Goal: Information Seeking & Learning: Learn about a topic

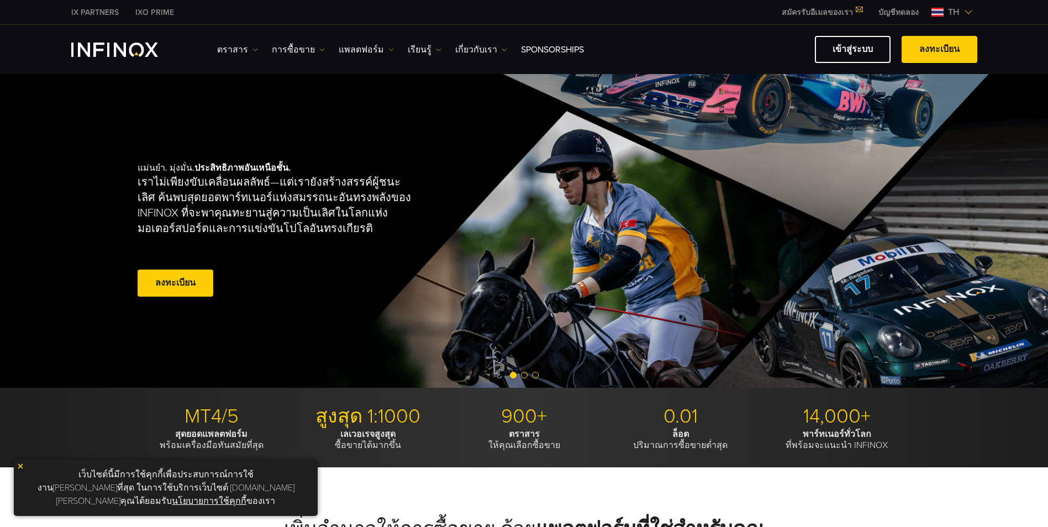
click at [19, 470] on img at bounding box center [21, 466] width 8 height 8
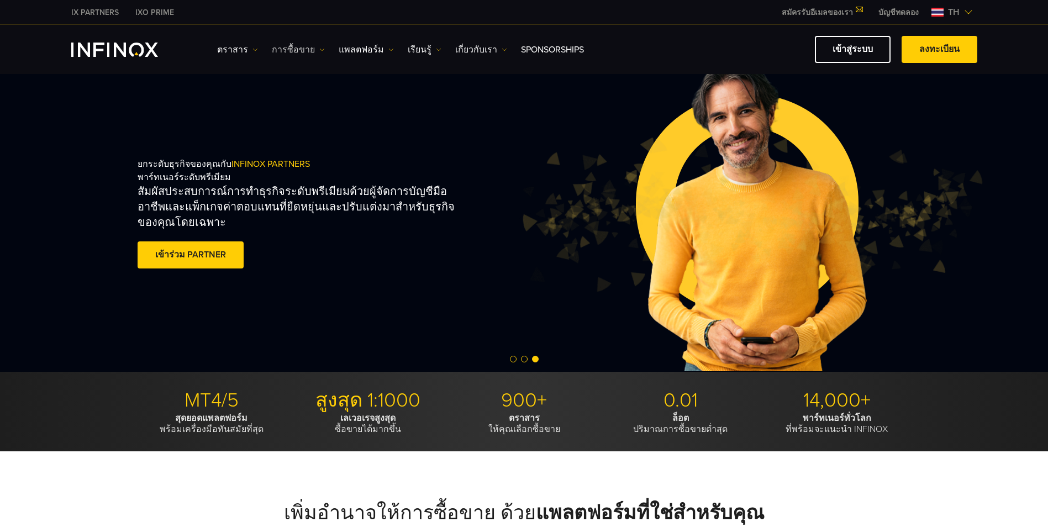
click at [319, 51] on img at bounding box center [322, 50] width 6 height 6
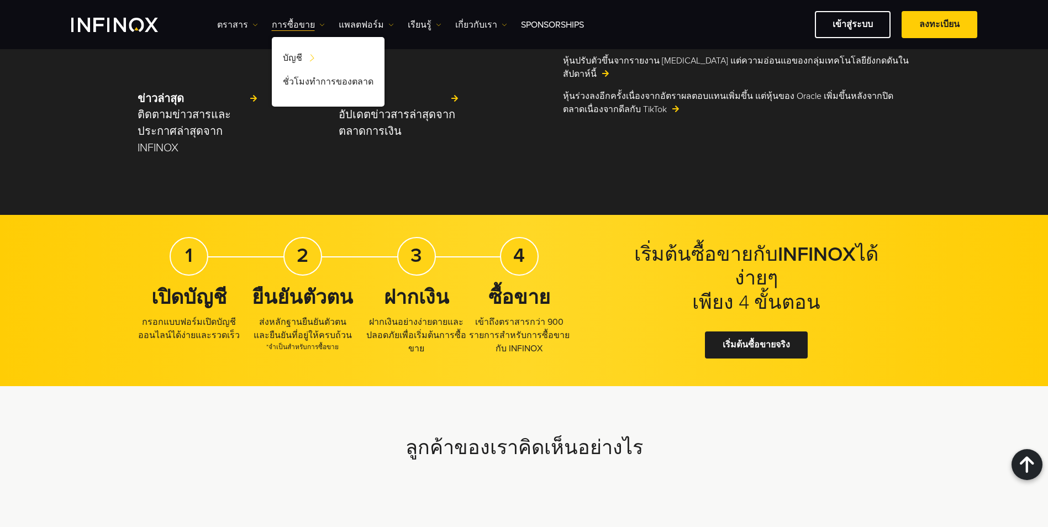
scroll to position [3349, 0]
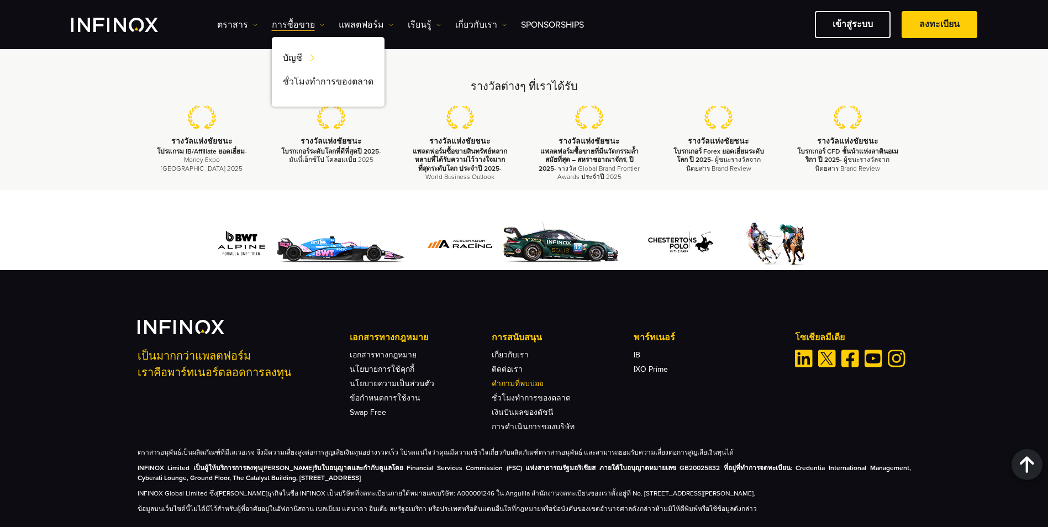
click at [517, 379] on link "คำถามที่พบบ่อย" at bounding box center [518, 383] width 52 height 9
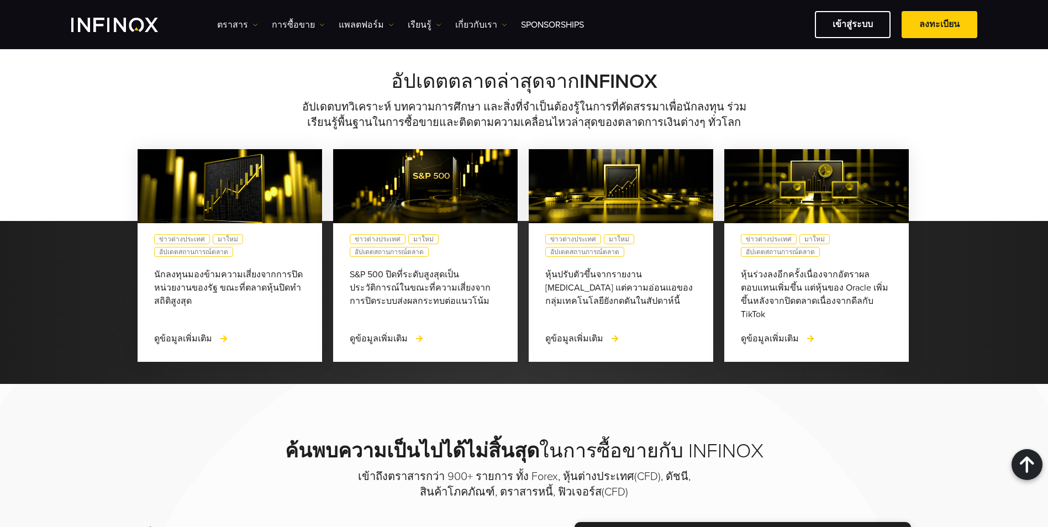
scroll to position [0, 0]
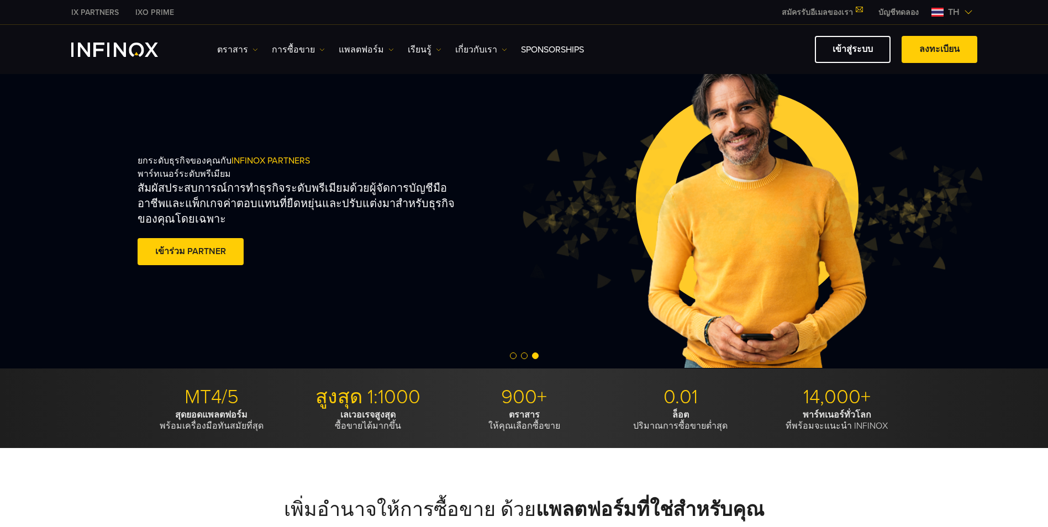
click at [523, 359] on div at bounding box center [524, 356] width 1048 height 13
click at [516, 360] on div at bounding box center [524, 356] width 1048 height 13
click at [514, 358] on span "Go to slide 1" at bounding box center [513, 356] width 7 height 7
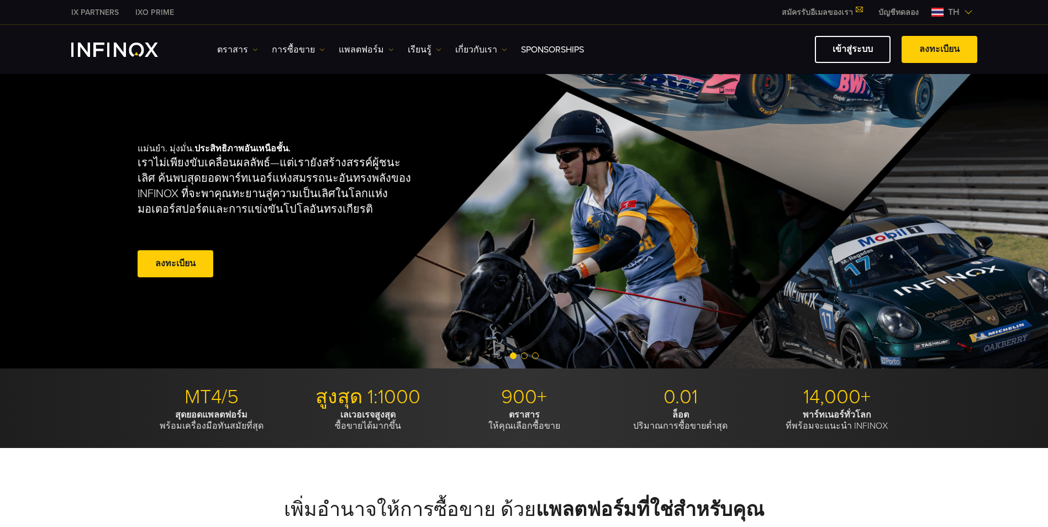
click at [523, 357] on span "Go to slide 2" at bounding box center [524, 356] width 7 height 7
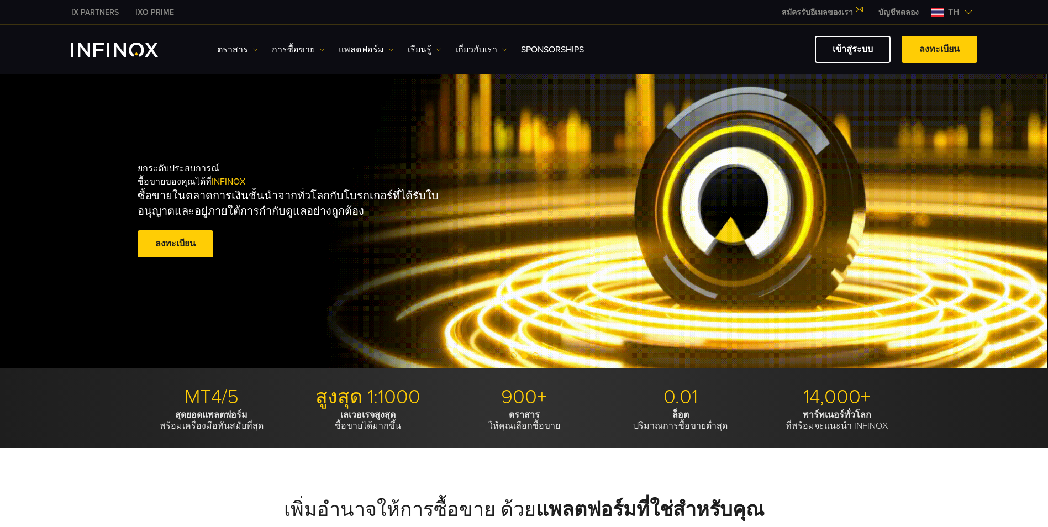
click at [532, 356] on span "Go to slide 3" at bounding box center [535, 356] width 7 height 7
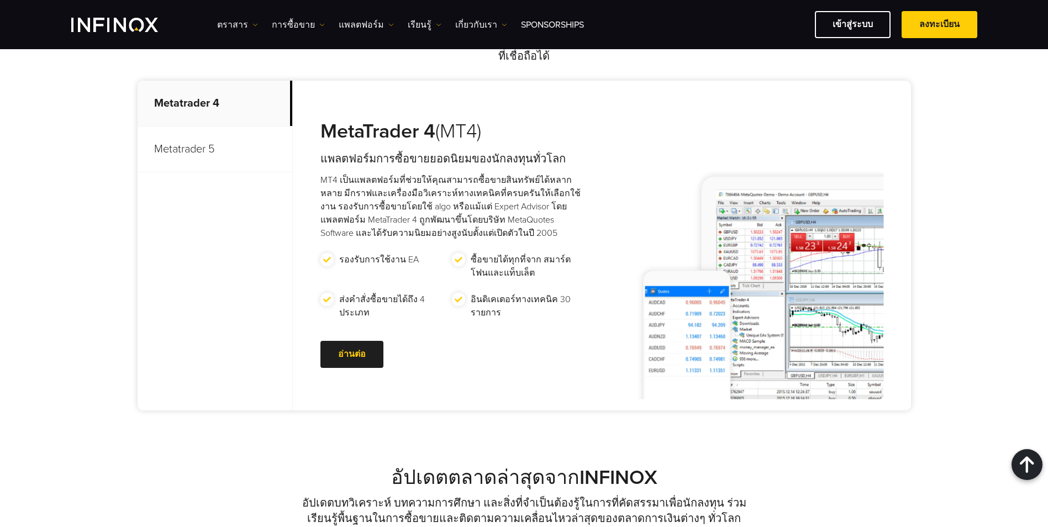
scroll to position [487, 0]
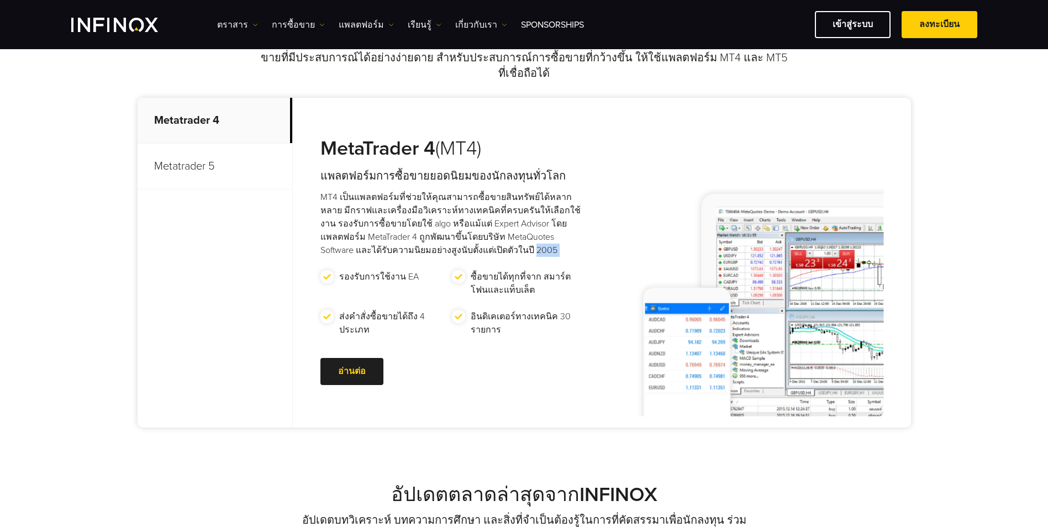
drag, startPoint x: 357, startPoint y: 242, endPoint x: 460, endPoint y: 235, distance: 103.5
click at [460, 235] on div "MetaTrader 4 (MT4) แพลตฟอร์มการซื้อขายยอดนิยมของนักลงทุนทั่วโลก รองรับการใช้งาน…" at bounding box center [441, 263] width 297 height 330
drag, startPoint x: 460, startPoint y: 235, endPoint x: 418, endPoint y: 224, distance: 43.4
click at [431, 224] on p "MT4 เป็นแพลตฟอร์มที่ช่วยให้คุณสามารถซื้อขายสินทรัพย์ได้หลากหลาย มีกราฟและเครื่อ…" at bounding box center [452, 224] width 264 height 66
drag, startPoint x: 206, startPoint y: 157, endPoint x: 198, endPoint y: 155, distance: 8.6
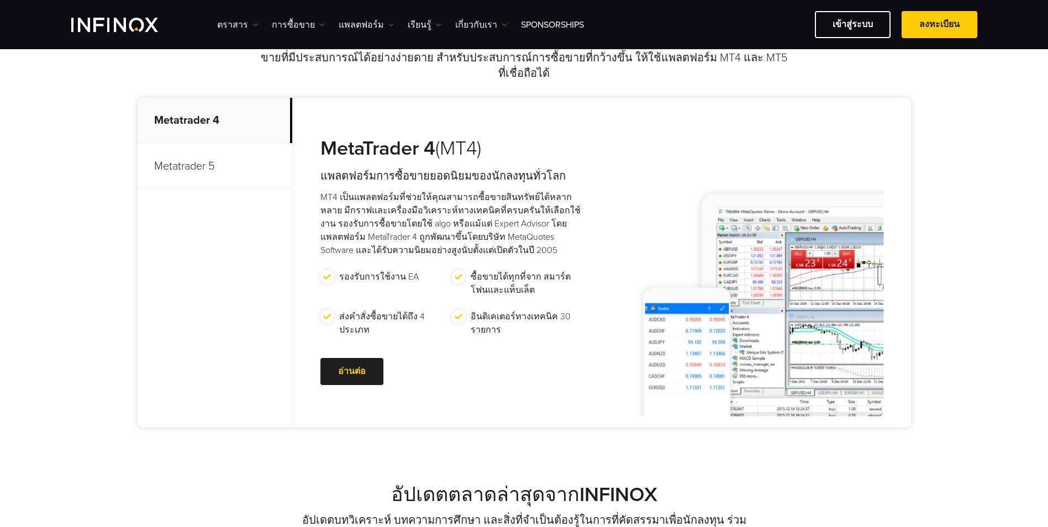
click at [206, 157] on p "Metatrader 5" at bounding box center [215, 167] width 155 height 46
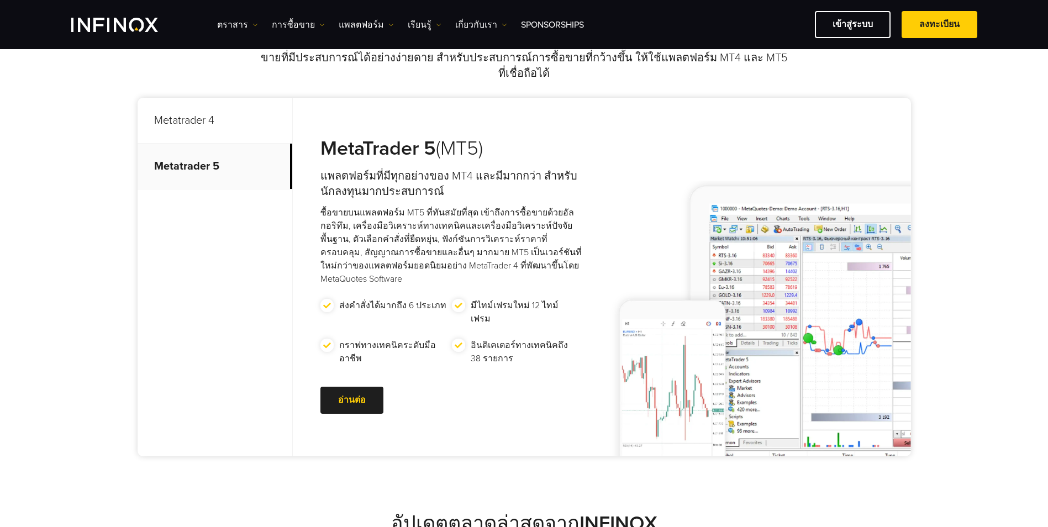
click at [231, 99] on p "Metatrader 4" at bounding box center [215, 121] width 155 height 46
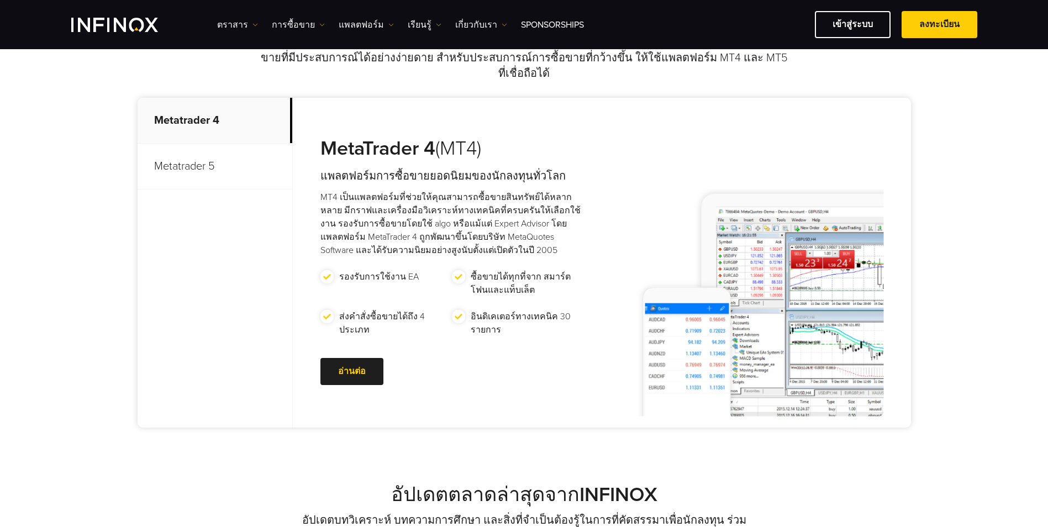
click at [227, 171] on p "Metatrader 5" at bounding box center [215, 167] width 155 height 46
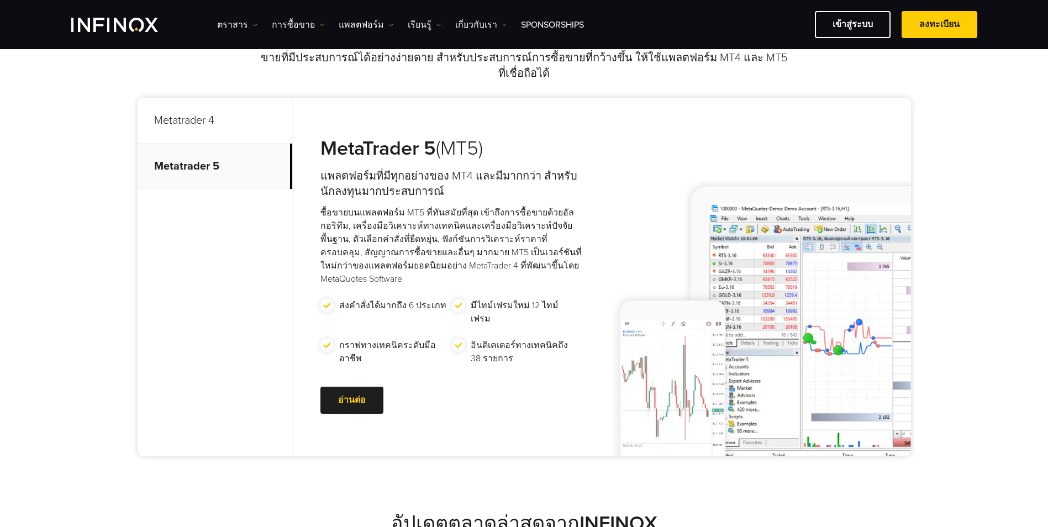
scroll to position [0, 0]
drag, startPoint x: 356, startPoint y: 157, endPoint x: 523, endPoint y: 164, distance: 166.4
click at [523, 169] on h4 "แพลตฟอร์มที่มีทุกอย่างของ MT4 และมีมากกว่า สําหรับนักลงทุนมากประสบการณ์" at bounding box center [452, 184] width 264 height 31
drag, startPoint x: 523, startPoint y: 164, endPoint x: 490, endPoint y: 178, distance: 35.9
click at [500, 177] on h4 "แพลตฟอร์มที่มีทุกอย่างของ MT4 และมีมากกว่า สําหรับนักลงทุนมากประสบการณ์" at bounding box center [452, 184] width 264 height 31
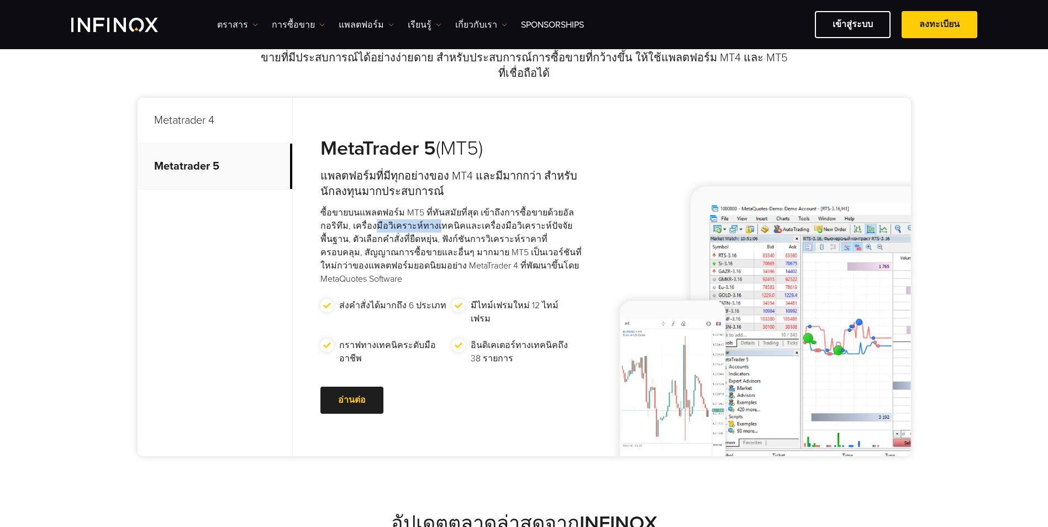
drag, startPoint x: 400, startPoint y: 215, endPoint x: 455, endPoint y: 218, distance: 54.8
click at [448, 218] on p "ซื้อขายบนแพลตฟอร์ม MT5 ที่ทันสมัยที่สุด เข้าถึงการซื้อขายด้วยอัลกอริทึม, เครื่อ…" at bounding box center [452, 246] width 264 height 80
click at [532, 235] on p "ซื้อขายบนแพลตฟอร์ม MT5 ที่ทันสมัยที่สุด เข้าถึงการซื้อขายด้วยอัลกอริทึม, เครื่อ…" at bounding box center [452, 246] width 264 height 80
drag, startPoint x: 351, startPoint y: 198, endPoint x: 373, endPoint y: 202, distance: 21.9
click at [373, 206] on p "ซื้อขายบนแพลตฟอร์ม MT5 ที่ทันสมัยที่สุด เข้าถึงการซื้อขายด้วยอัลกอริทึม, เครื่อ…" at bounding box center [452, 246] width 264 height 80
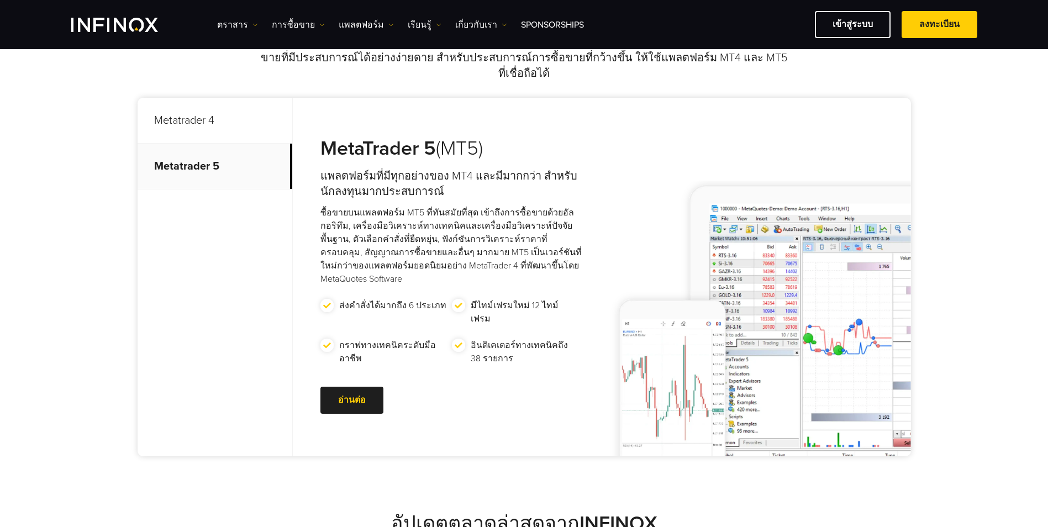
click at [471, 232] on p "ซื้อขายบนแพลตฟอร์ม MT5 ที่ทันสมัยที่สุด เข้าถึงการซื้อขายด้วยอัลกอริทึม, เครื่อ…" at bounding box center [452, 246] width 264 height 80
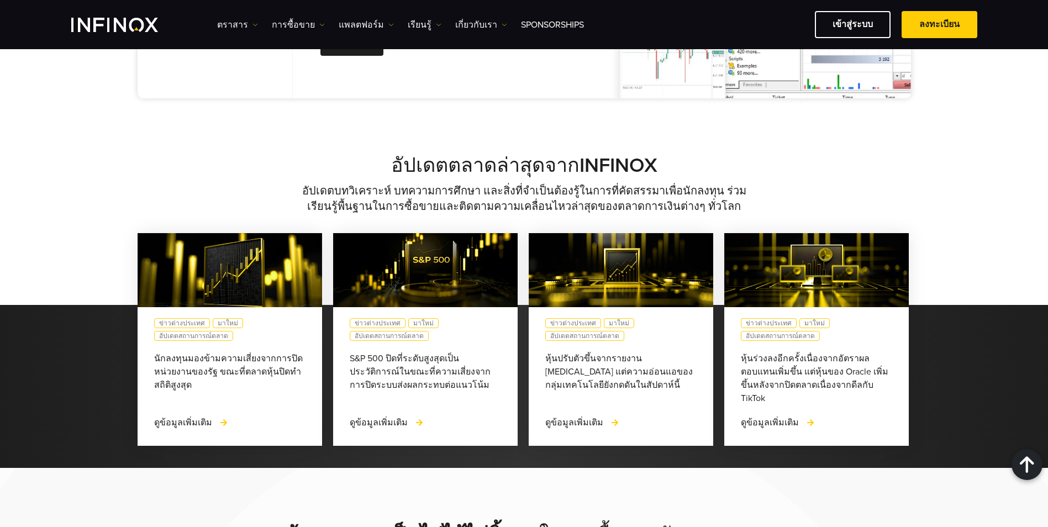
scroll to position [892, 0]
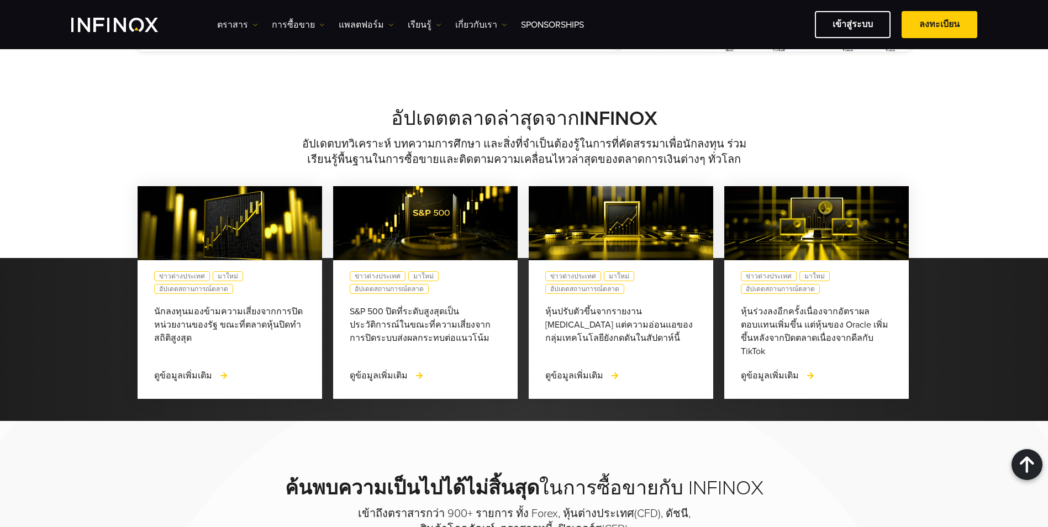
click at [253, 305] on div "นักลงทุนมองข้ามความเสี่ยงจากการปิดหน่วยงานของรัฐ ขณะที่ตลาดหุ้นปิดทำสถิติสูงสุด" at bounding box center [229, 331] width 151 height 53
drag, startPoint x: 253, startPoint y: 282, endPoint x: 244, endPoint y: 293, distance: 13.7
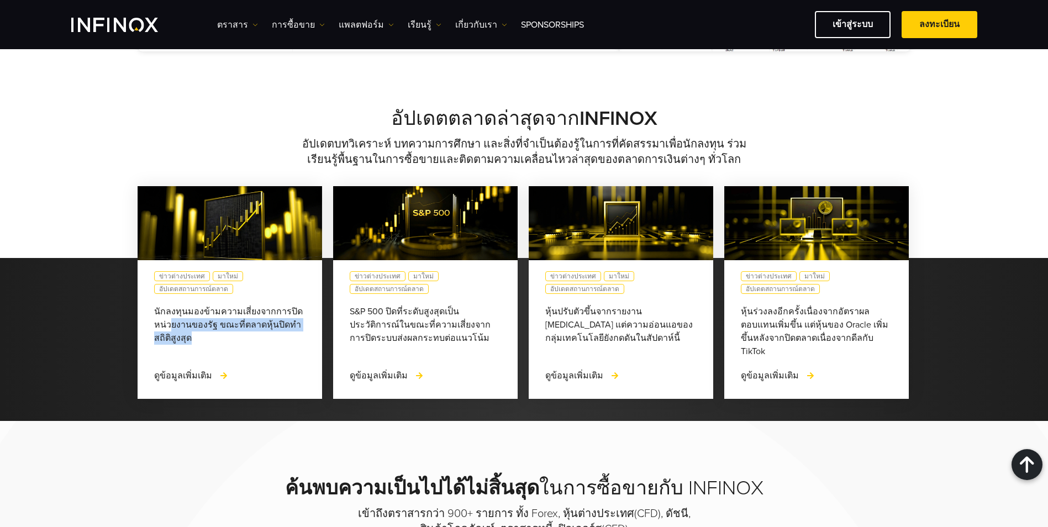
click at [244, 305] on div "นักลงทุนมองข้ามความเสี่ยงจากการปิดหน่วยงานของรัฐ ขณะที่ตลาดหุ้นปิดทำสถิติสูงสุด" at bounding box center [229, 331] width 151 height 53
click at [188, 305] on div "นักลงทุนมองข้ามความเสี่ยงจากการปิดหน่วยงานของรัฐ ขณะที่ตลาดหุ้นปิดทำสถิติสูงสุด" at bounding box center [229, 331] width 151 height 53
drag, startPoint x: 152, startPoint y: 265, endPoint x: 223, endPoint y: 297, distance: 77.6
click at [223, 297] on div "ข่าวต่างประเทศ มาใหม่ อัปเดตสถานการณ์ตลาด นักลงทุนมองข้ามความเสี่ยงจากการปิดหน่…" at bounding box center [230, 329] width 185 height 139
click at [219, 305] on div "นักลงทุนมองข้ามความเสี่ยงจากการปิดหน่วยงานของรัฐ ขณะที่ตลาดหุ้นปิดทำสถิติสูงสุด" at bounding box center [229, 331] width 151 height 53
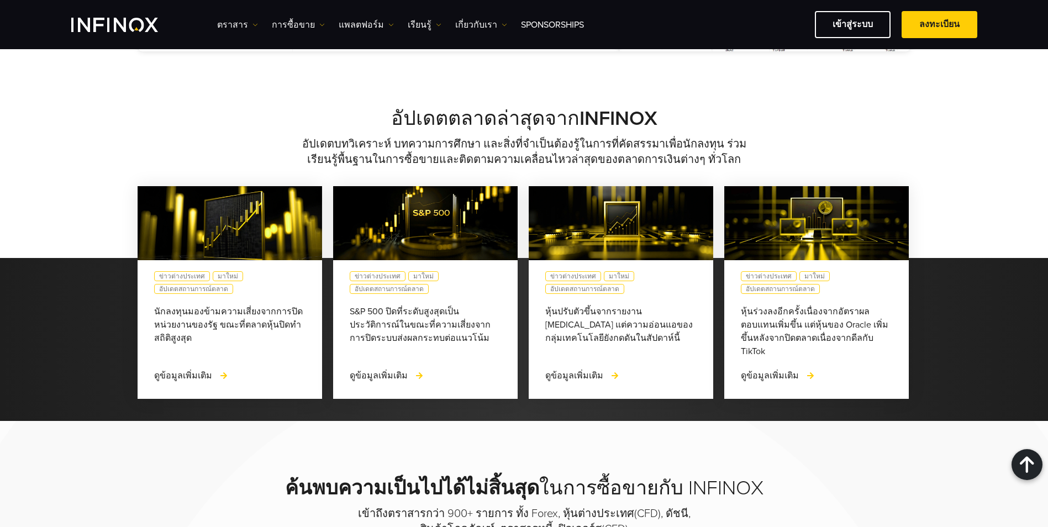
drag, startPoint x: 436, startPoint y: 300, endPoint x: 344, endPoint y: 271, distance: 96.8
click at [347, 272] on div "ข่าวต่างประเทศ มาใหม่ อัปเดตสถานการณ์ตลาด S&P 500 ปิดที่ระดับสูงสุดเป็นประวัติก…" at bounding box center [425, 329] width 185 height 139
drag, startPoint x: 344, startPoint y: 271, endPoint x: 401, endPoint y: 286, distance: 59.4
click at [401, 305] on div "S&P 500 ปิดที่ระดับสูงสุดเป็นประวัติการณ์ในขณะที่ความเสี่ยงจากการปิดระบบส่งผลกร…" at bounding box center [425, 331] width 151 height 53
drag, startPoint x: 544, startPoint y: 271, endPoint x: 573, endPoint y: 305, distance: 44.6
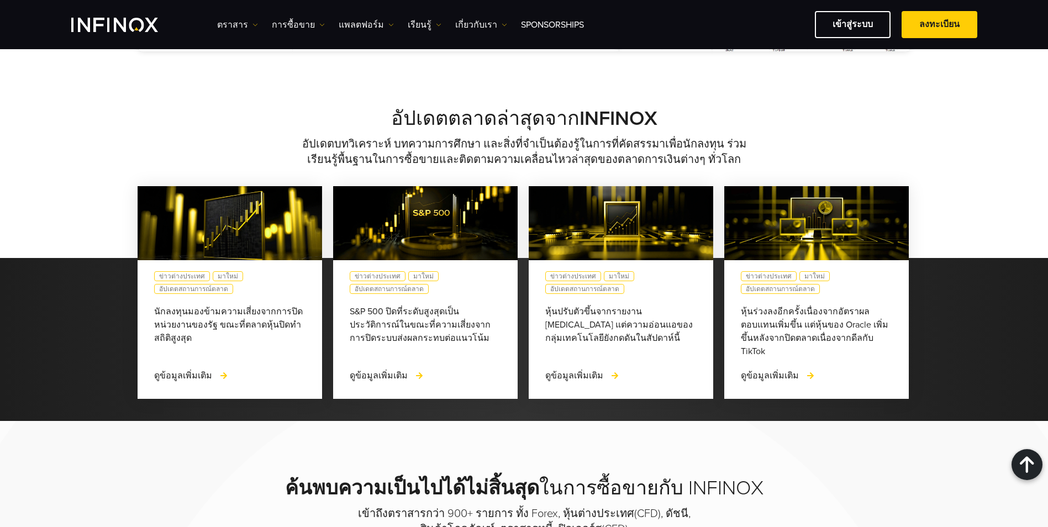
click at [573, 305] on div "ข่าวต่างประเทศ มาใหม่ อัปเดตสถานการณ์ตลาด หุ้นปรับตัวขึ้นจากรายงาน PCE แต่ความอ…" at bounding box center [621, 329] width 185 height 139
drag, startPoint x: 573, startPoint y: 305, endPoint x: 595, endPoint y: 312, distance: 22.5
click at [595, 312] on div "หุ้นปรับตัวขึ้นจากรายงาน PCE แต่ความอ่อนแอของกลุ่มเทคโนโลยียังกดดันในสัปดาห์นี้" at bounding box center [620, 331] width 151 height 53
drag, startPoint x: 735, startPoint y: 266, endPoint x: 783, endPoint y: 314, distance: 67.6
click at [783, 314] on div "ข่าวต่างประเทศ มาใหม่ อัปเดตสถานการณ์ตลาด หุ้นร่วงลงอีกครั้งเนื่องจากอัตราผลตอบ…" at bounding box center [816, 329] width 185 height 139
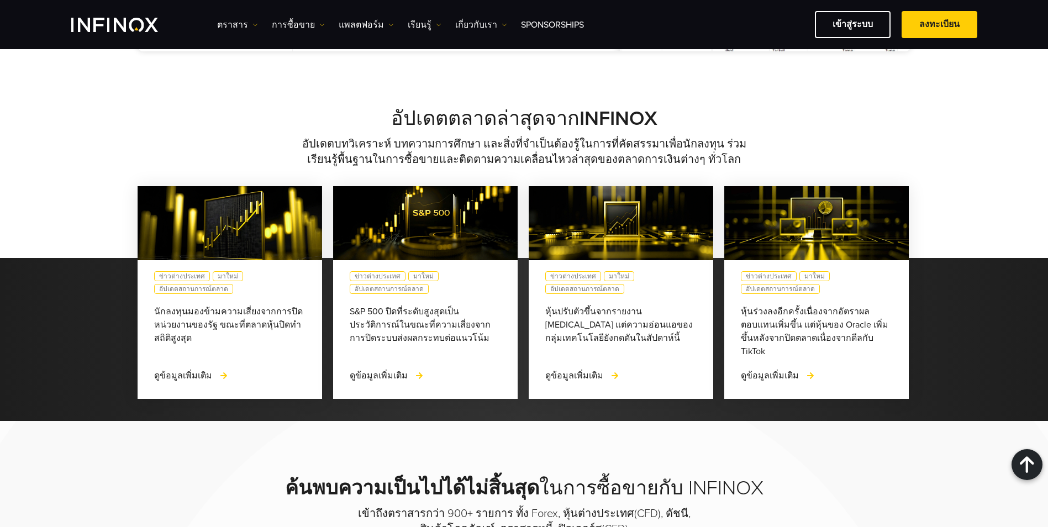
click at [783, 314] on div "หุ้นร่วงลงอีกครั้งเนื่องจากอัตราผลตอบแทนเพิ่มขึ้น แต่หุ้นของ Oracle เพิ่มขึ้นหล…" at bounding box center [816, 331] width 151 height 53
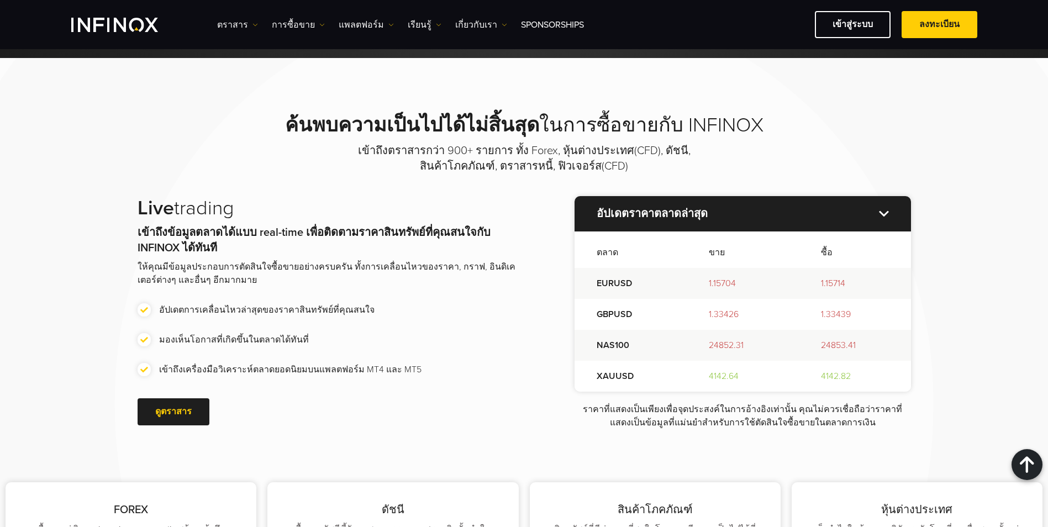
scroll to position [1260, 0]
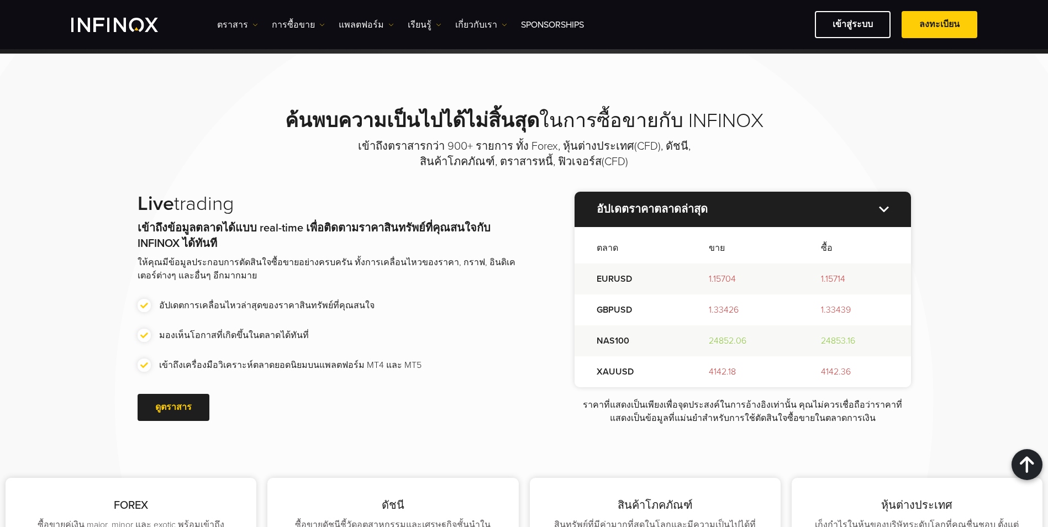
click at [185, 299] on li "อัปเดตการเคลื่อนไหวล่าสุดของราคาสินทรัพย์ที่คุณสนใจ" at bounding box center [334, 305] width 393 height 13
drag, startPoint x: 185, startPoint y: 265, endPoint x: 212, endPoint y: 291, distance: 37.5
click at [212, 329] on li "มองเห็นโอกาสที่เกิดขึ้นในตลาดได้ทันที่" at bounding box center [334, 335] width 393 height 13
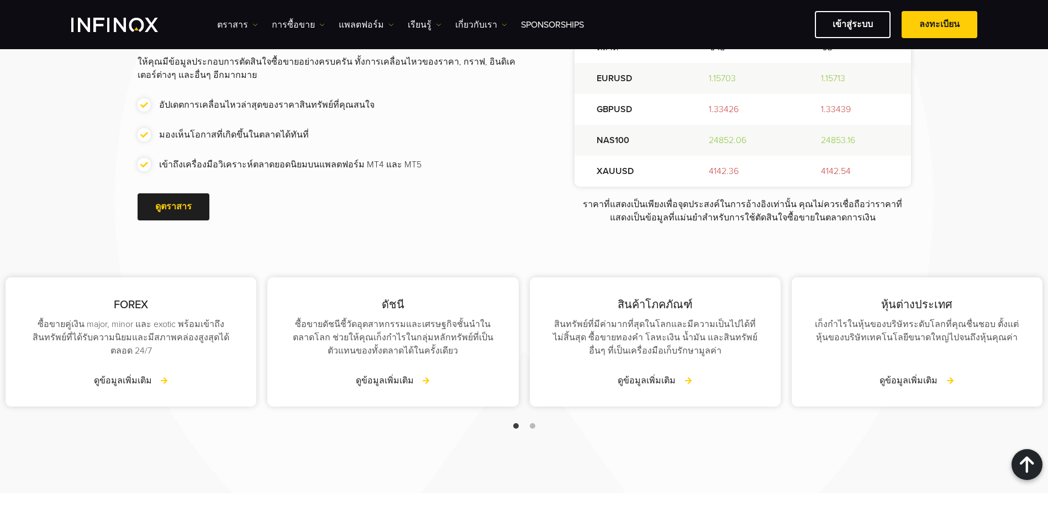
scroll to position [1469, 0]
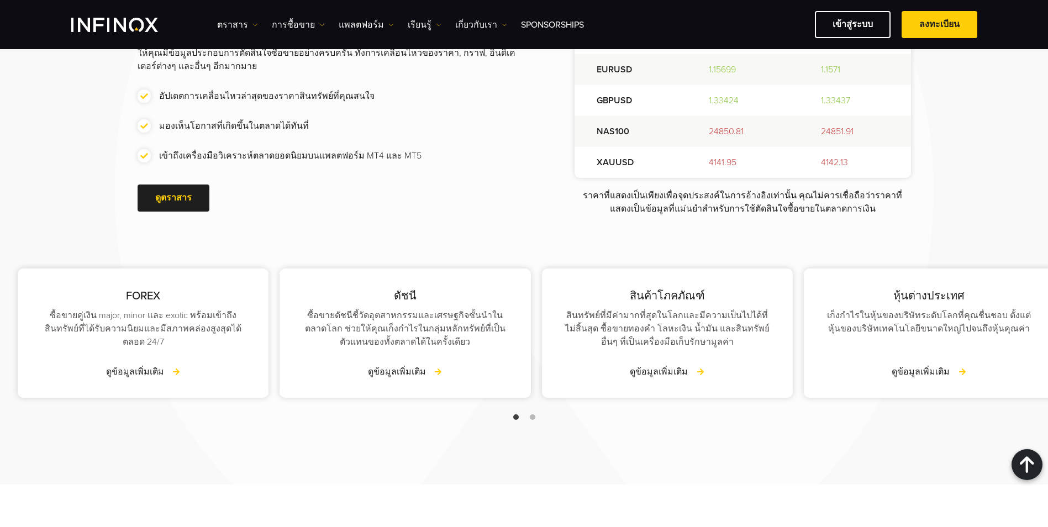
click at [898, 275] on div "หุ้นต่างประเทศ เก็งกำไรในหุ้นของบริษัทระดับโลกที่คุณชื่นชอบ ตั้งแต่หุ้นของบริษั…" at bounding box center [929, 333] width 251 height 129
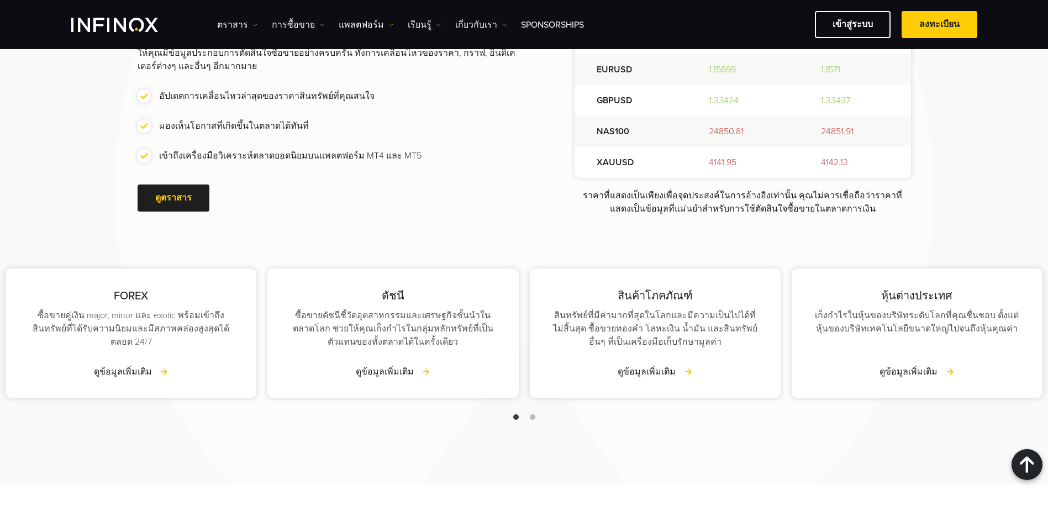
scroll to position [0, 0]
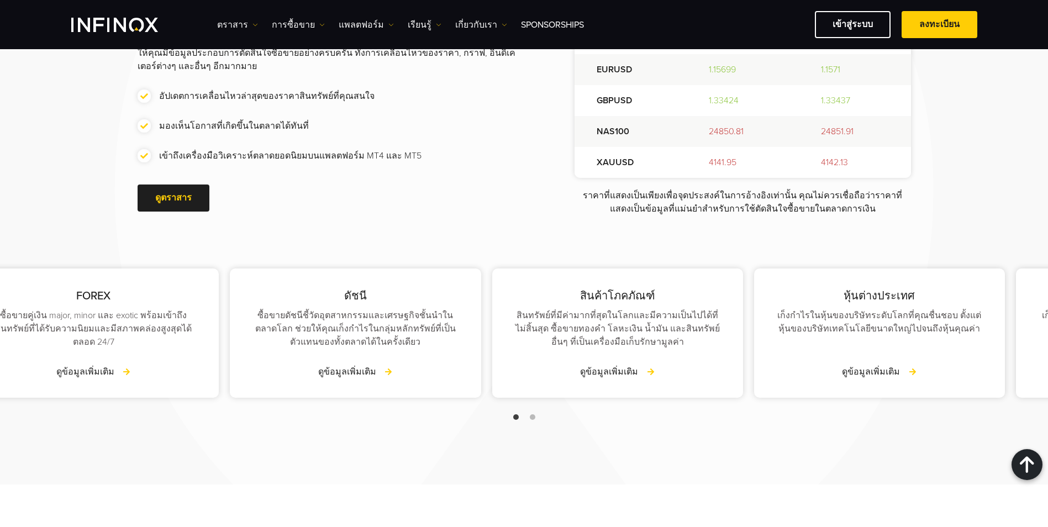
click at [776, 309] on div "เก็งกำไรในหุ้นของบริษัทระดับโลกที่คุณชื่นชอบ ตั้งแต่หุ้นของบริษัทเทคโนโลยีขนาดใ…" at bounding box center [879, 329] width 207 height 40
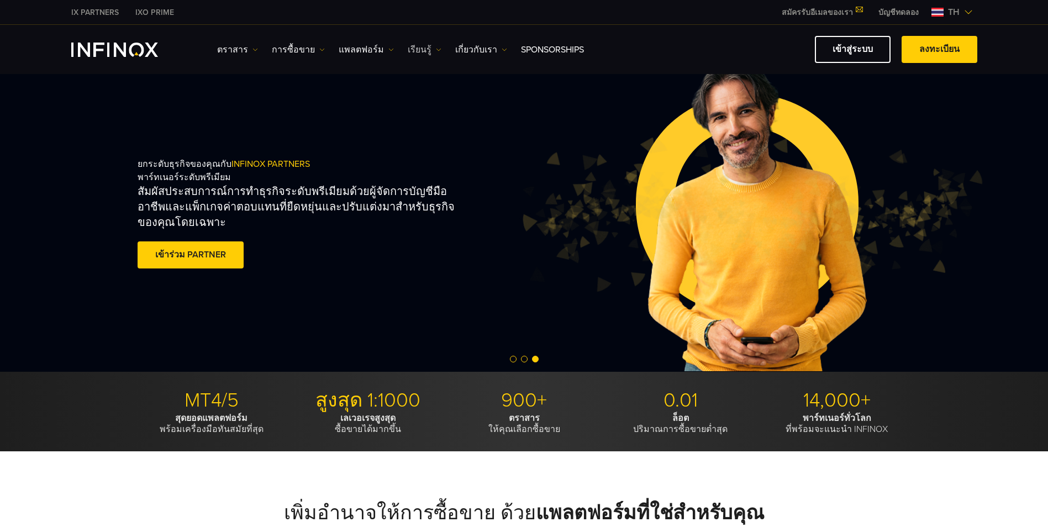
click at [408, 51] on link "เรียนรู้" at bounding box center [425, 49] width 34 height 13
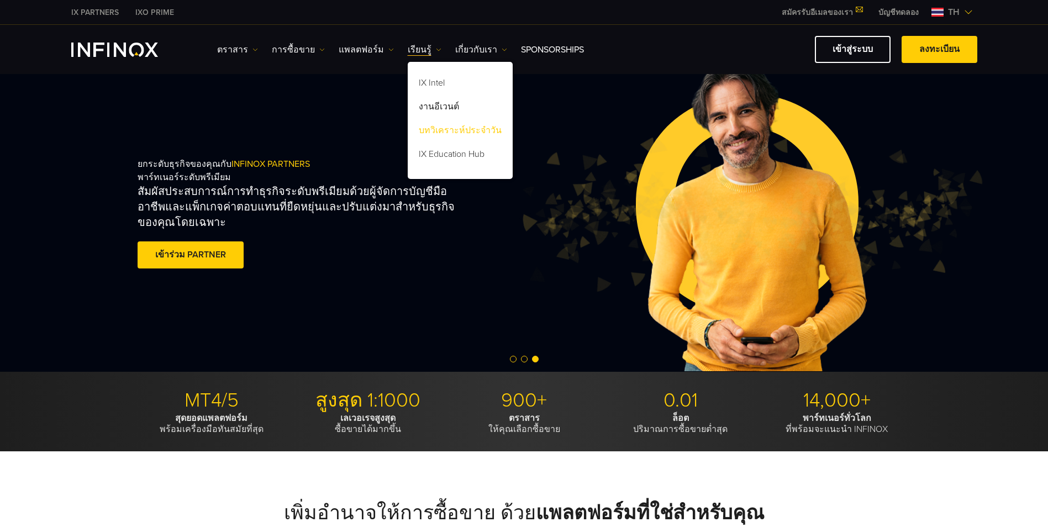
click at [439, 131] on link "บทวิเคราะห์ประจำวัน" at bounding box center [460, 132] width 105 height 24
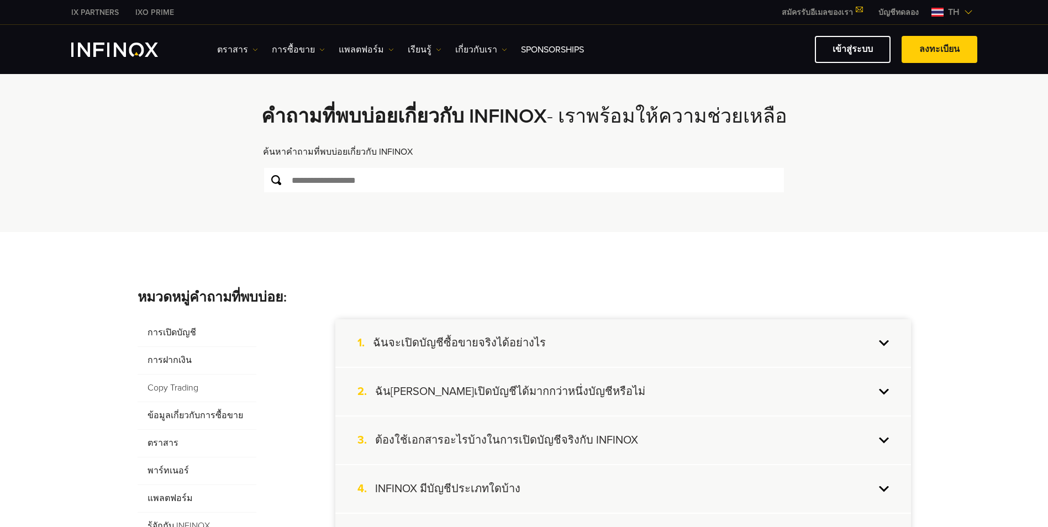
click at [473, 356] on div "1. ฉันจะเปิดบัญชีซื้อขายจริงได้อย่างไร" at bounding box center [623, 343] width 576 height 48
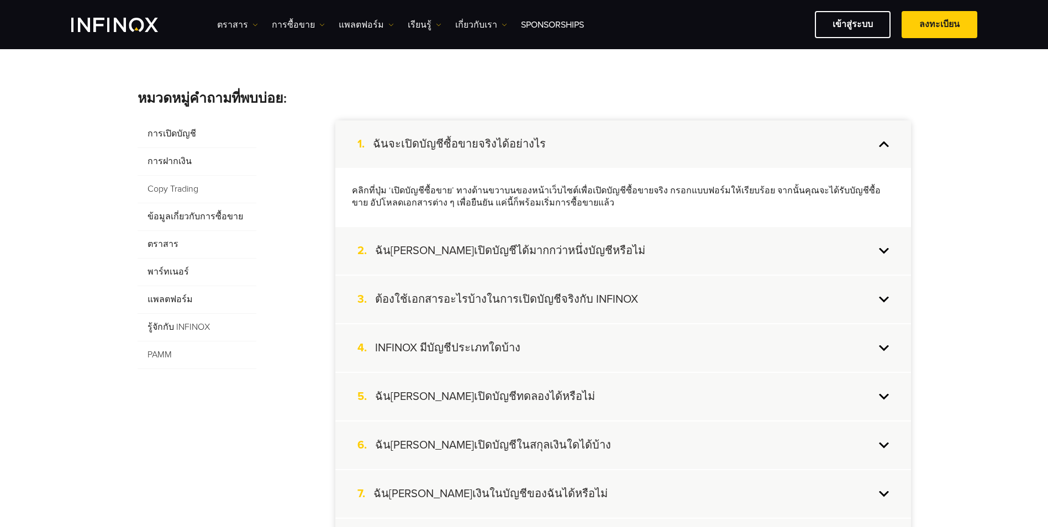
scroll to position [236, 0]
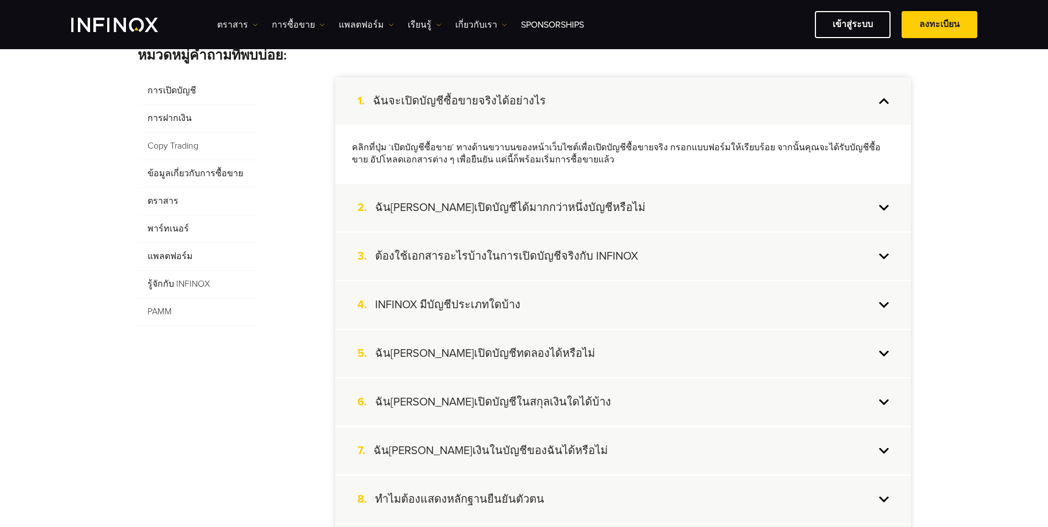
click at [735, 212] on div "2. ฉันสามารถเปิดบัญชีได้มากกว่าหนึ่งบัญชีหรือไม่" at bounding box center [623, 208] width 576 height 48
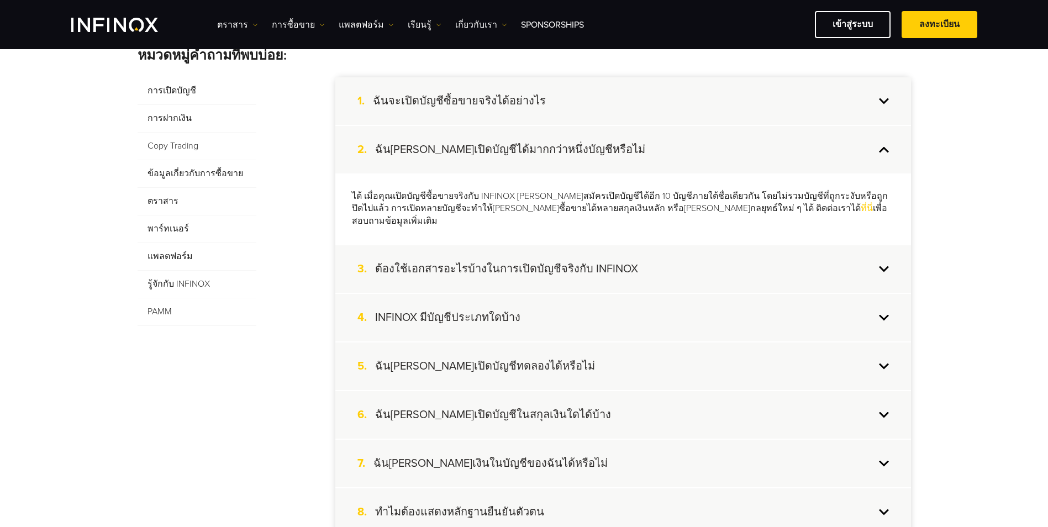
scroll to position [0, 0]
click at [489, 245] on div "3. ต้องใช้เอกสารอะไรบ้างในการเปิดบัญชีจริงกับ INFINOX" at bounding box center [623, 269] width 576 height 48
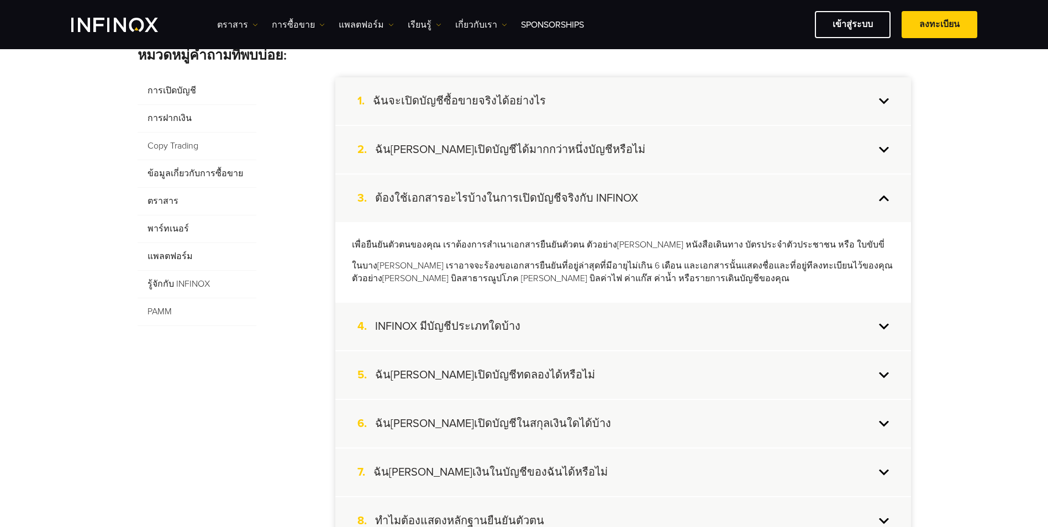
click at [579, 314] on div "4. INFINOX มีบัญชีประเภทใดบ้าง" at bounding box center [623, 327] width 576 height 48
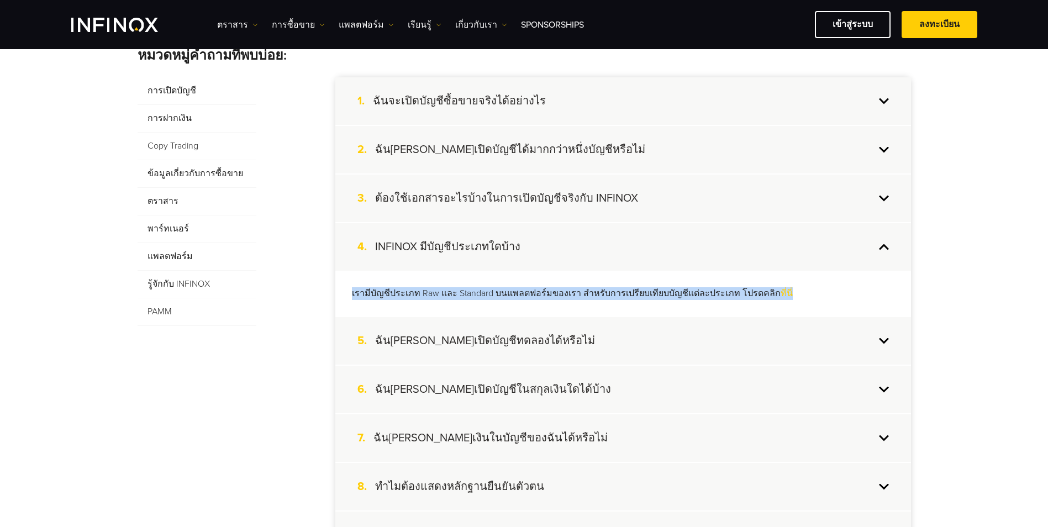
drag, startPoint x: 367, startPoint y: 293, endPoint x: 837, endPoint y: 299, distance: 469.7
click at [837, 299] on div "เรามีบัญชีประเภท Raw และ Standard บนแพลตฟอร์มของเรา สำหรับการเปรียบเทียบบัญชีแต…" at bounding box center [623, 294] width 576 height 46
drag, startPoint x: 837, startPoint y: 299, endPoint x: 745, endPoint y: 296, distance: 91.2
click at [745, 296] on p "เรามีบัญชีประเภท Raw และ Standard บนแพลตฟอร์มของเรา สำหรับการเปรียบเทียบบัญชีแต…" at bounding box center [623, 293] width 543 height 13
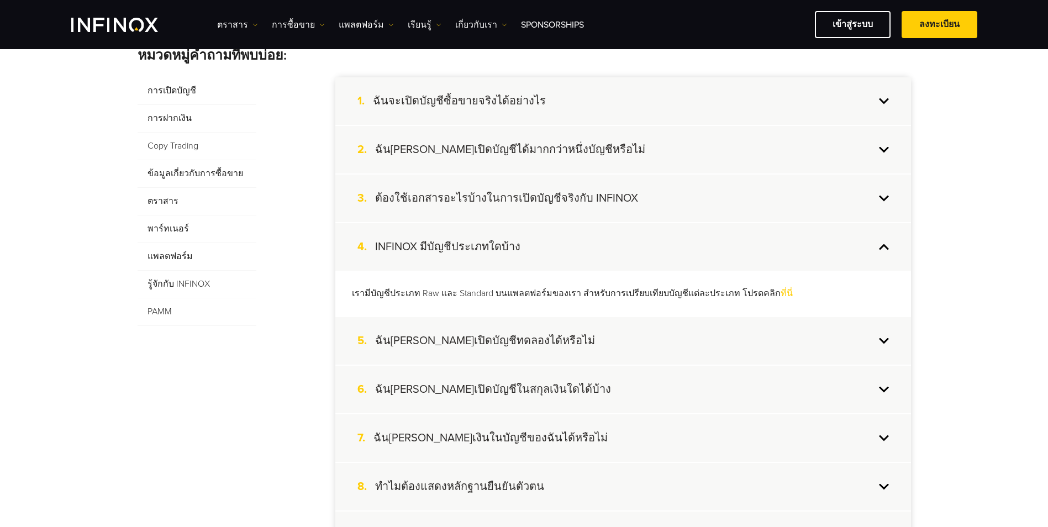
click at [538, 339] on h4 "ฉันสามารถเปิดบัญชีทดลองได้หรือไม่" at bounding box center [485, 341] width 220 height 14
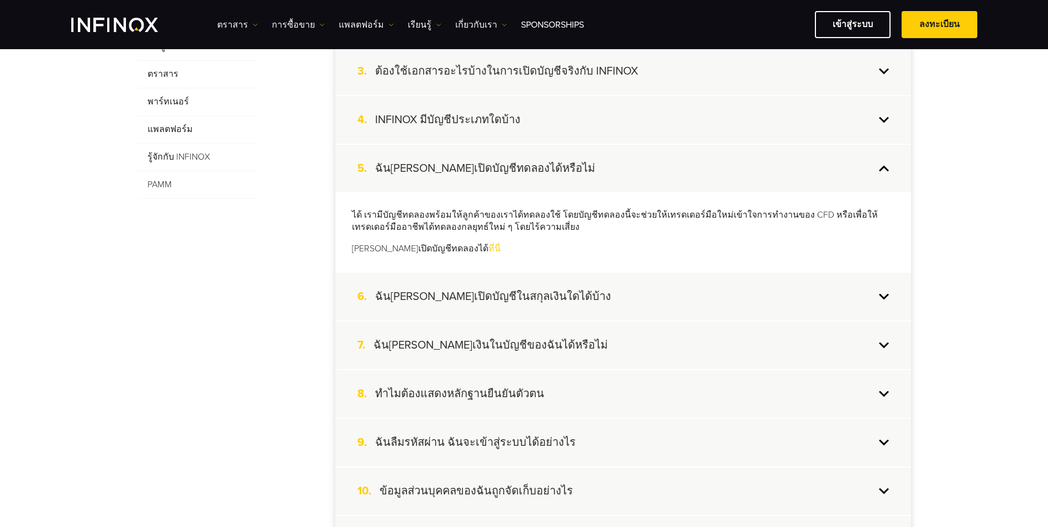
scroll to position [369, 0]
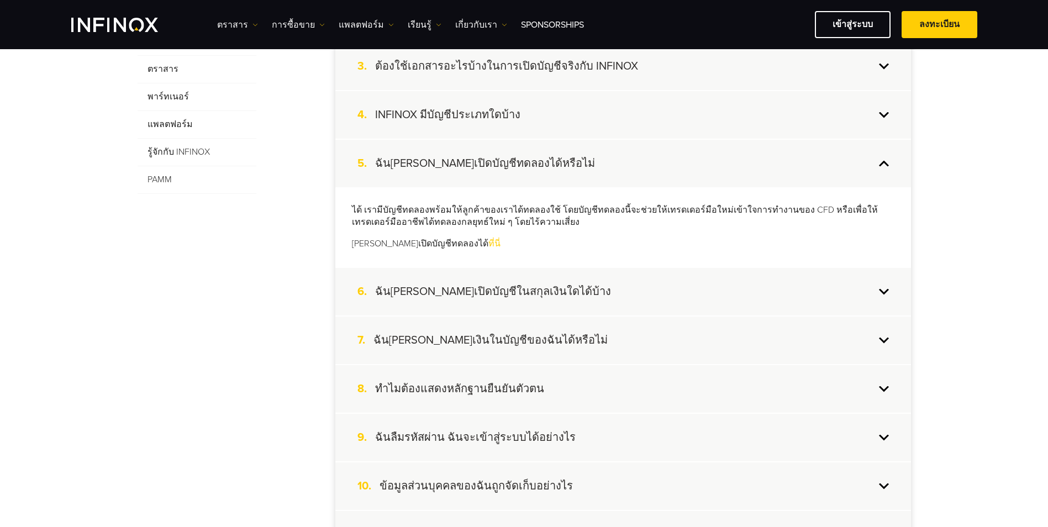
click at [424, 298] on h4 "ฉันสามารถเปิดบัญชีในสกุลเงินใดได้บ้าง" at bounding box center [493, 292] width 236 height 14
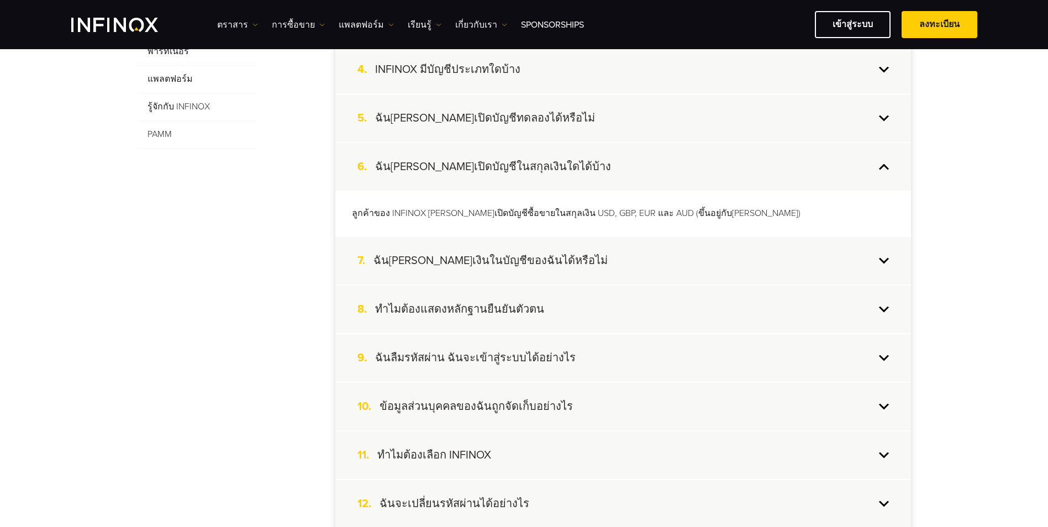
scroll to position [426, 0]
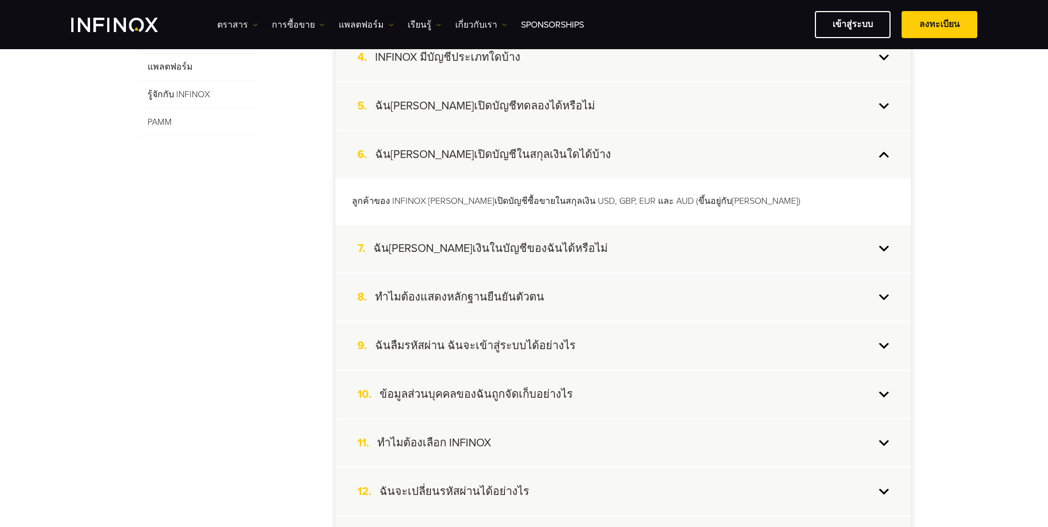
click at [481, 238] on div "7. ฉันสามารถเปลี่ยนสกุลเงินในบัญชีของฉันได้หรือไม่" at bounding box center [623, 249] width 576 height 48
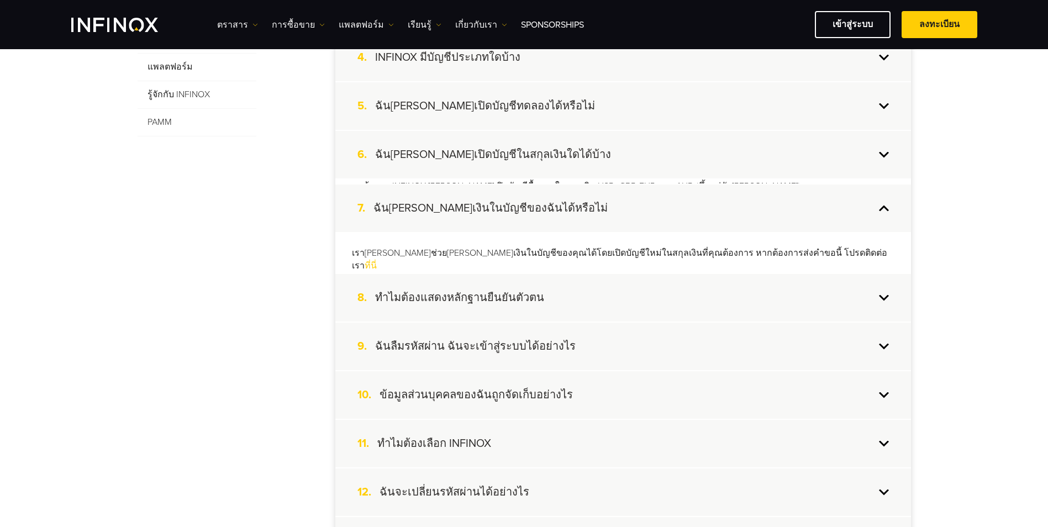
scroll to position [0, 0]
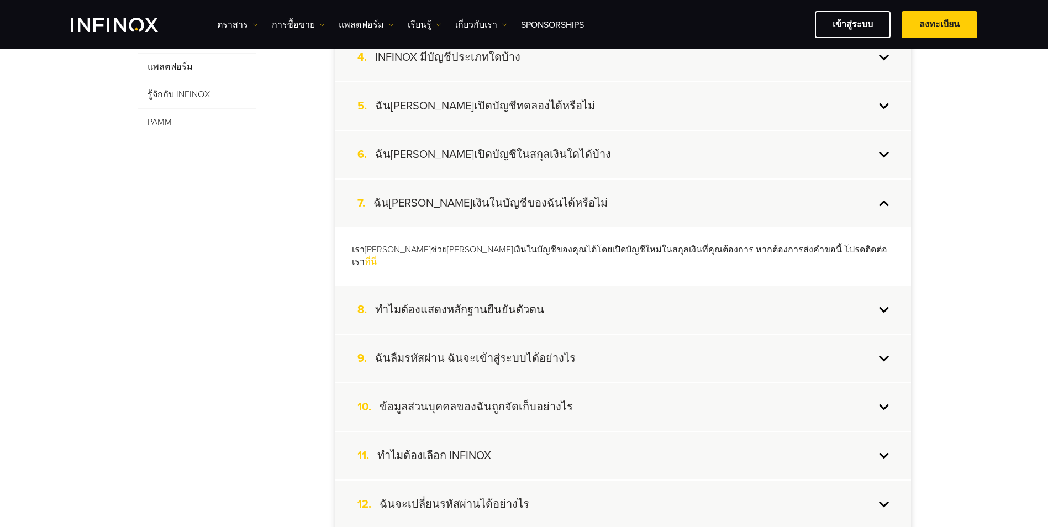
click at [478, 241] on div "เราสามารถช่วยเปลี่ยนสกุลเงินในบัญชีของคุณได้โดยเปิดบัญชีใหม่ในสกุลเงินที่คุณต้อ…" at bounding box center [623, 256] width 576 height 59
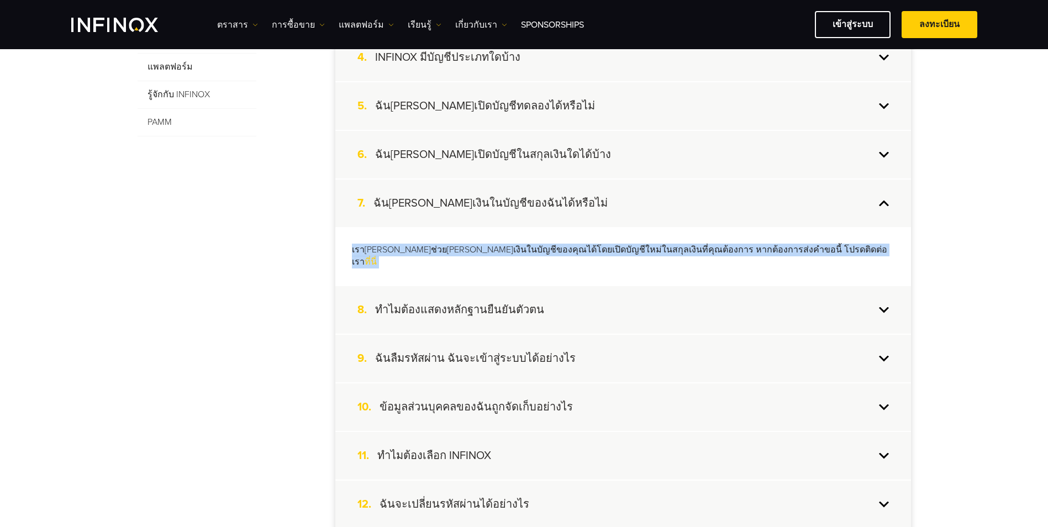
click at [478, 241] on div "เราสามารถช่วยเปลี่ยนสกุลเงินในบัญชีของคุณได้โดยเปิดบัญชีใหม่ในสกุลเงินที่คุณต้อ…" at bounding box center [623, 256] width 576 height 59
drag, startPoint x: 478, startPoint y: 241, endPoint x: 456, endPoint y: 252, distance: 24.5
click at [456, 252] on p "เราสามารถช่วยเปลี่ยนสกุลเงินในบัญชีของคุณได้โดยเปิดบัญชีใหม่ในสกุลเงินที่คุณต้อ…" at bounding box center [623, 256] width 543 height 25
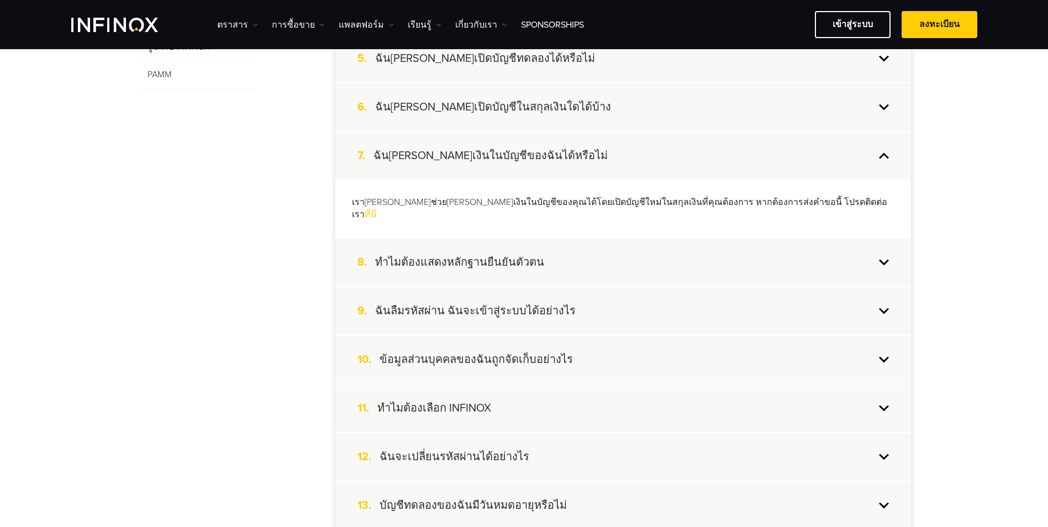
scroll to position [476, 0]
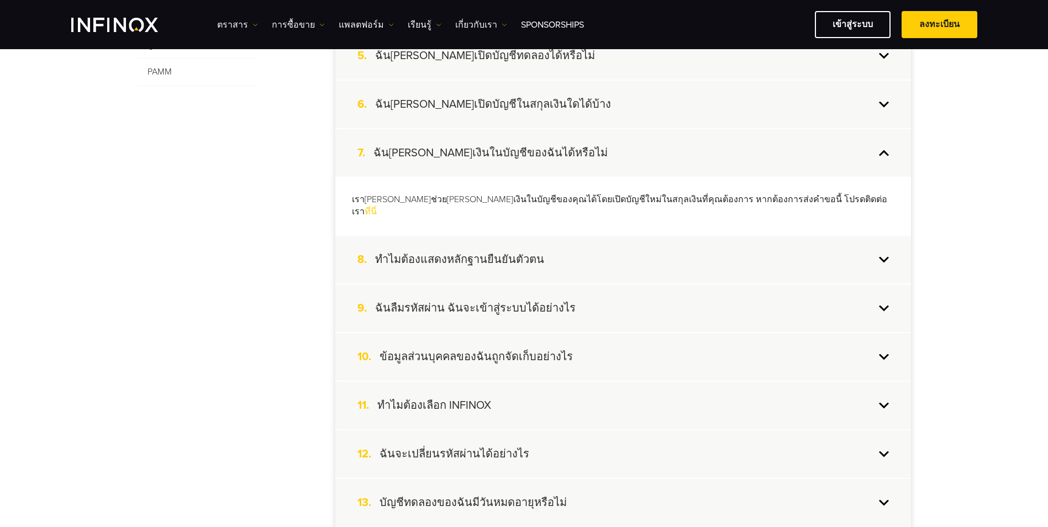
click at [744, 236] on div "8. ทำไมต้องแสดงหลักฐานยืนยันตัวตน" at bounding box center [623, 260] width 576 height 48
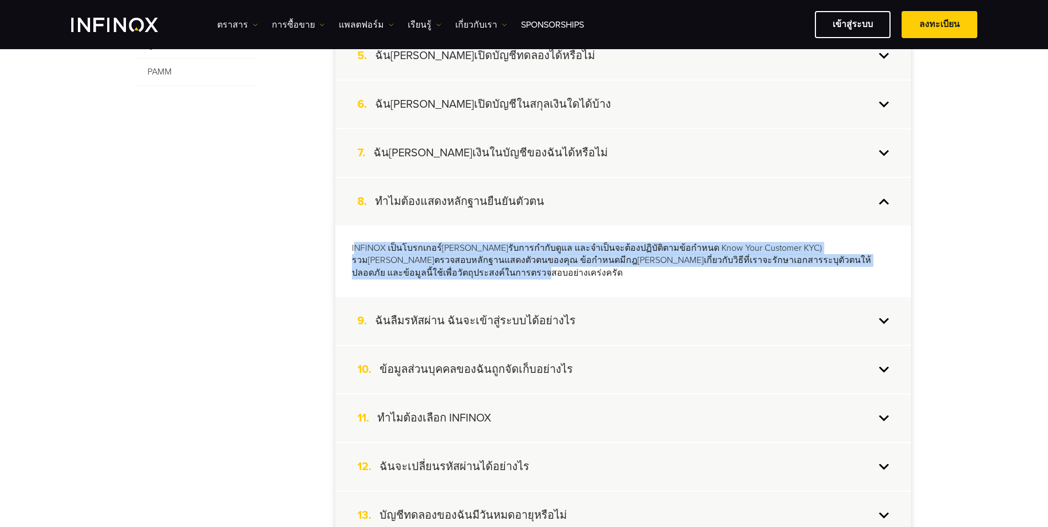
drag, startPoint x: 355, startPoint y: 244, endPoint x: 905, endPoint y: 272, distance: 550.5
click at [905, 272] on div "INFINOX เป็นโบรกเกอร์ที่ได้รับการกำกับดูแล และจำเป็นจะต้องปฏิบัติตามข้อกำหนด Kn…" at bounding box center [623, 260] width 576 height 71
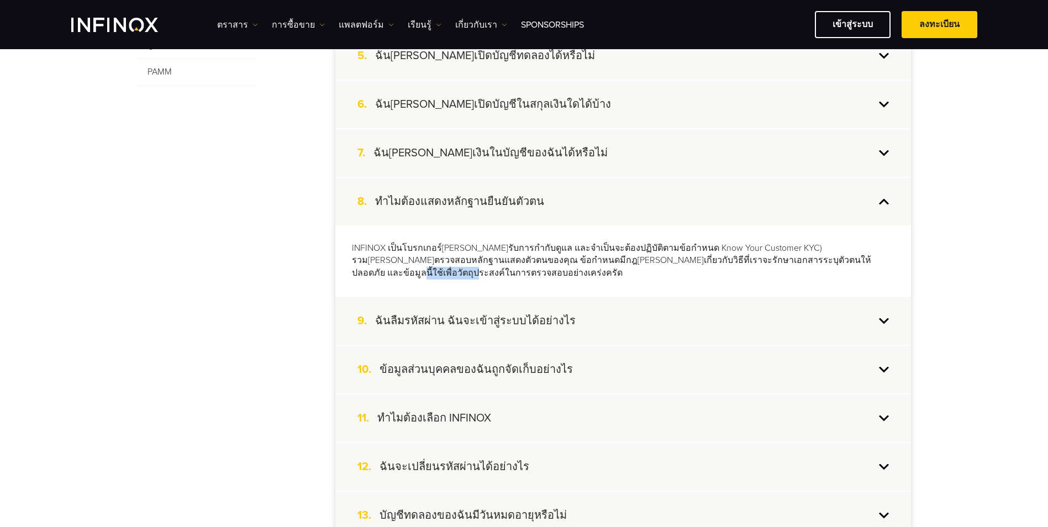
drag, startPoint x: 781, startPoint y: 257, endPoint x: 843, endPoint y: 257, distance: 62.4
click at [843, 257] on p "INFINOX เป็นโบรกเกอร์ที่ได้รับการกำกับดูแล และจำเป็นจะต้องปฏิบัติตามข้อกำหนด Kn…" at bounding box center [623, 261] width 543 height 38
drag, startPoint x: 843, startPoint y: 257, endPoint x: 846, endPoint y: 273, distance: 16.3
click at [846, 273] on div "INFINOX เป็นโบรกเกอร์ที่ได้รับการกำกับดูแล และจำเป็นจะต้องปฏิบัติตามข้อกำหนด Kn…" at bounding box center [623, 260] width 576 height 71
click at [832, 297] on div "9. ฉันลืมรหัสผ่าน ฉันจะเข้าสู่ระบบได้อย่างไร" at bounding box center [623, 321] width 576 height 48
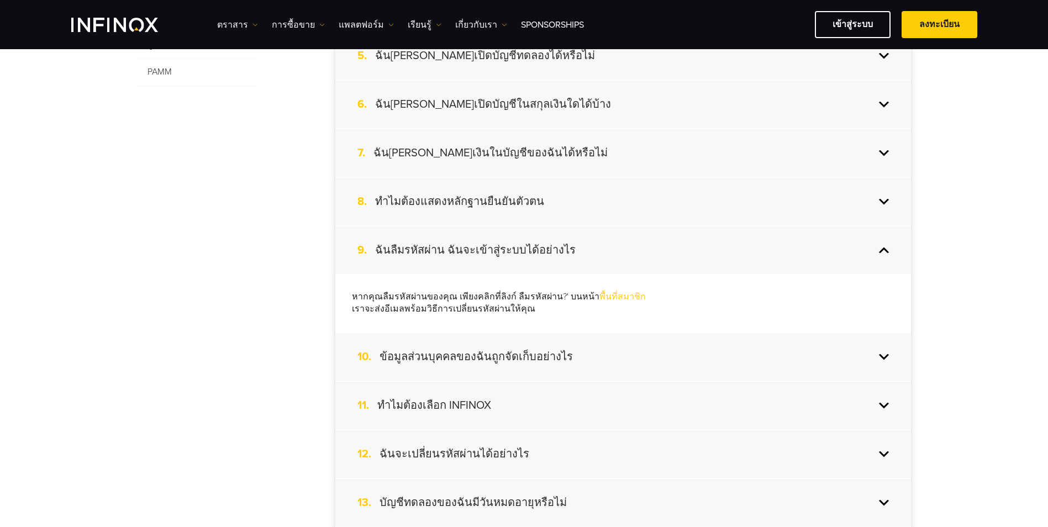
click at [582, 359] on div "10. ข้อมูลส่วนบุคคลของฉันถูกจัดเก็บอย่างไร" at bounding box center [623, 357] width 576 height 48
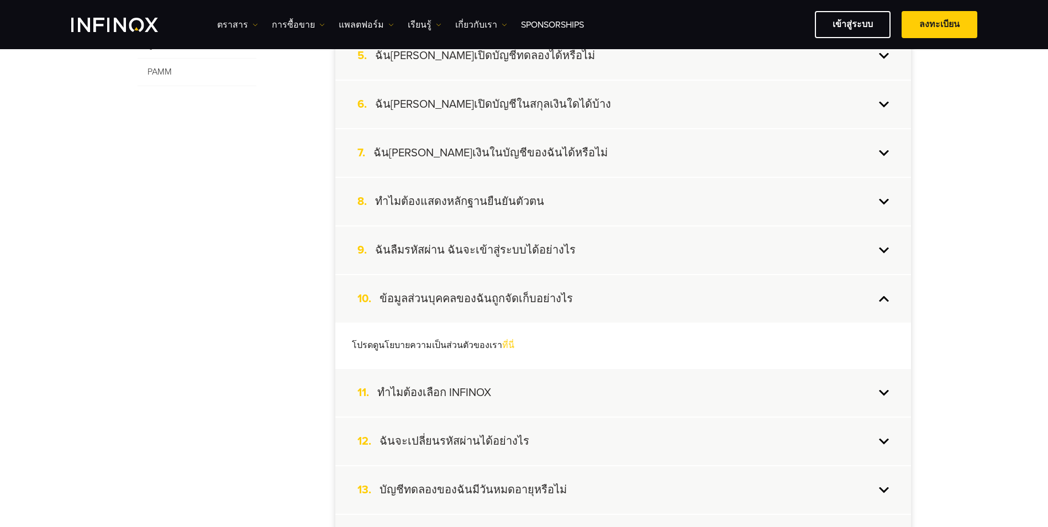
click at [585, 391] on div "11. ทำไมต้องเลือก INFINOX" at bounding box center [623, 393] width 576 height 48
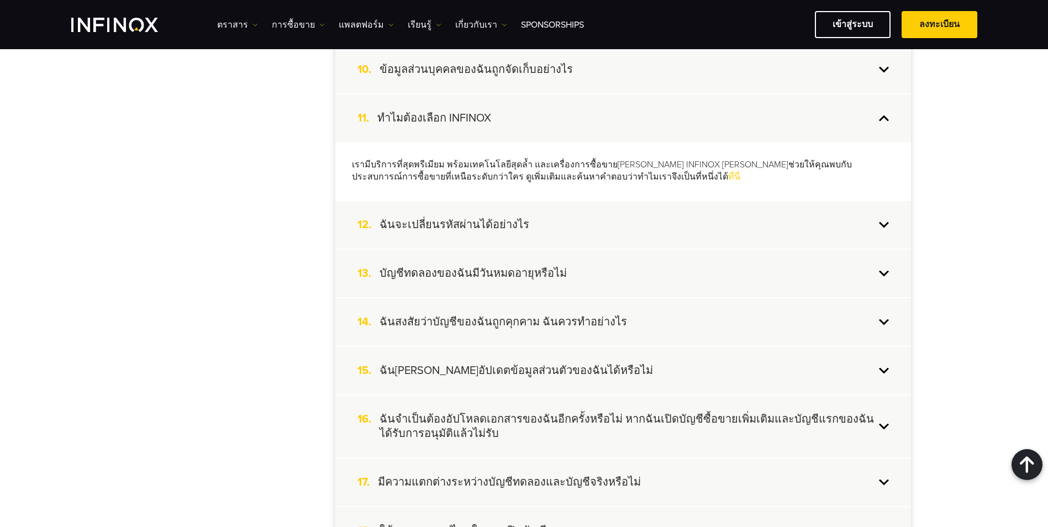
scroll to position [703, 0]
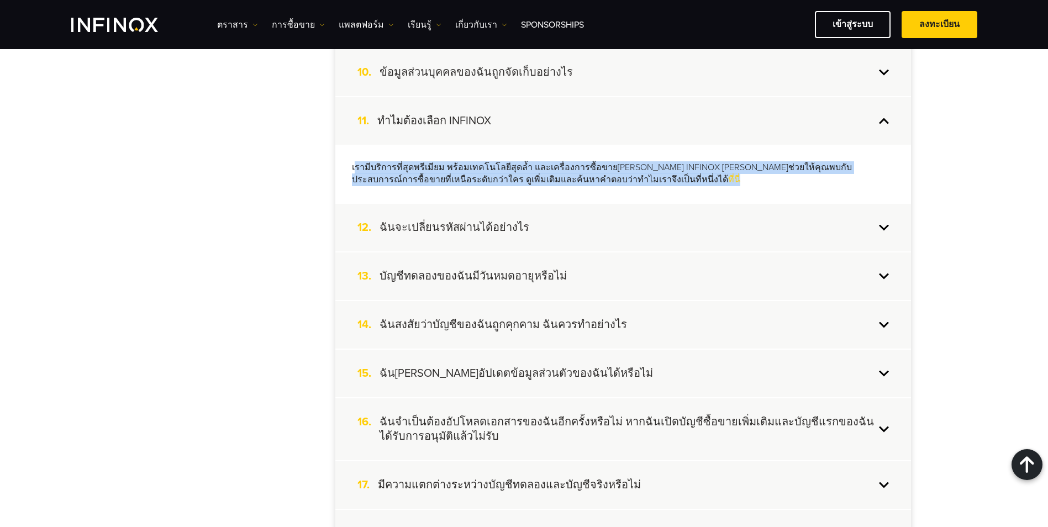
drag, startPoint x: 354, startPoint y: 165, endPoint x: 667, endPoint y: 182, distance: 314.3
click at [667, 182] on p "เรามีบริการที่สุดพรีเมียม พร้อมเทคโนโลยีสุดล้ำ และเครื่องการซื้อขายที่ทันสมัย I…" at bounding box center [623, 173] width 543 height 25
click at [666, 185] on p "เรามีบริการที่สุดพรีเมียม พร้อมเทคโนโลยีสุดล้ำ และเครื่องการซื้อขายที่ทันสมัย I…" at bounding box center [623, 173] width 543 height 25
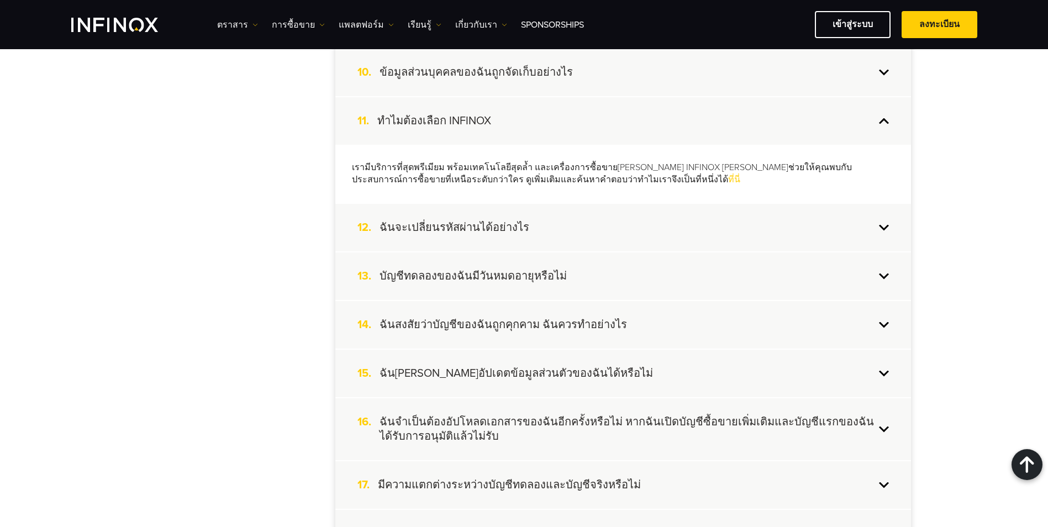
click at [414, 212] on div "12. ฉันจะเปลี่ยนรหัสผ่านได้อย่างไร" at bounding box center [623, 228] width 576 height 48
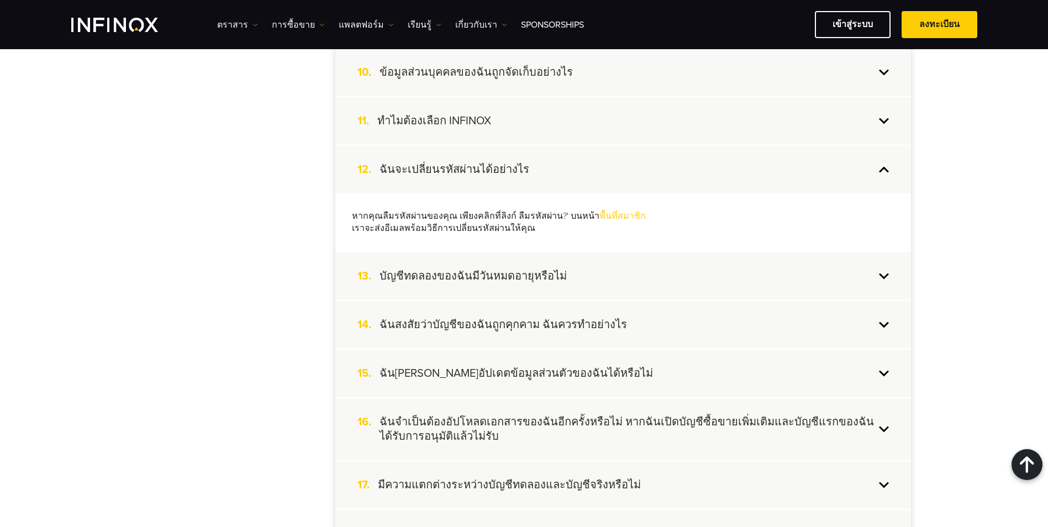
drag, startPoint x: 359, startPoint y: 218, endPoint x: 583, endPoint y: 227, distance: 224.5
click at [583, 227] on div "หากคุณลืมรหัสผ่านของคุณ เพียงคลิกที่ลิงก์ ลืมรหัสผ่าน?' บนหน้า พื้นที่สมาชิก เร…" at bounding box center [623, 222] width 576 height 59
drag, startPoint x: 583, startPoint y: 227, endPoint x: 576, endPoint y: 232, distance: 8.3
click at [576, 232] on p "หากคุณลืมรหัสผ่านของคุณ เพียงคลิกที่ลิงก์ ลืมรหัสผ่าน?' บนหน้า พื้นที่สมาชิก เร…" at bounding box center [623, 222] width 543 height 25
click at [551, 274] on h4 "บัญชีทดลองของฉันมีวันหมดอายุหรือไม่" at bounding box center [473, 276] width 187 height 14
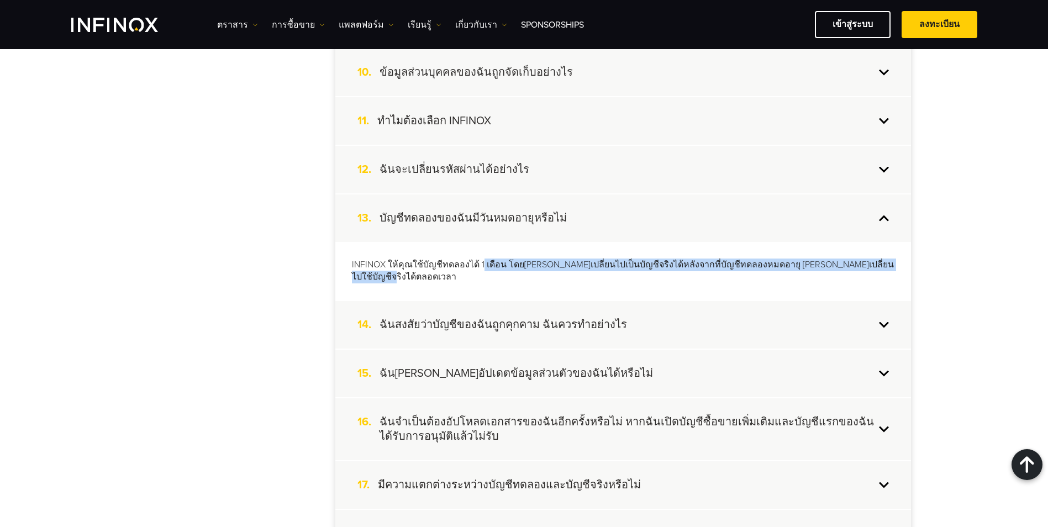
drag, startPoint x: 362, startPoint y: 273, endPoint x: 479, endPoint y: 267, distance: 117.3
click at [479, 267] on p "INFINOX ให้คุณใช้บัญชีทดลองได้ 1 เดือน โดยคุณสามารถเปลี่ยนไปเป็นบัญชีจริงได้หลั…" at bounding box center [623, 271] width 543 height 25
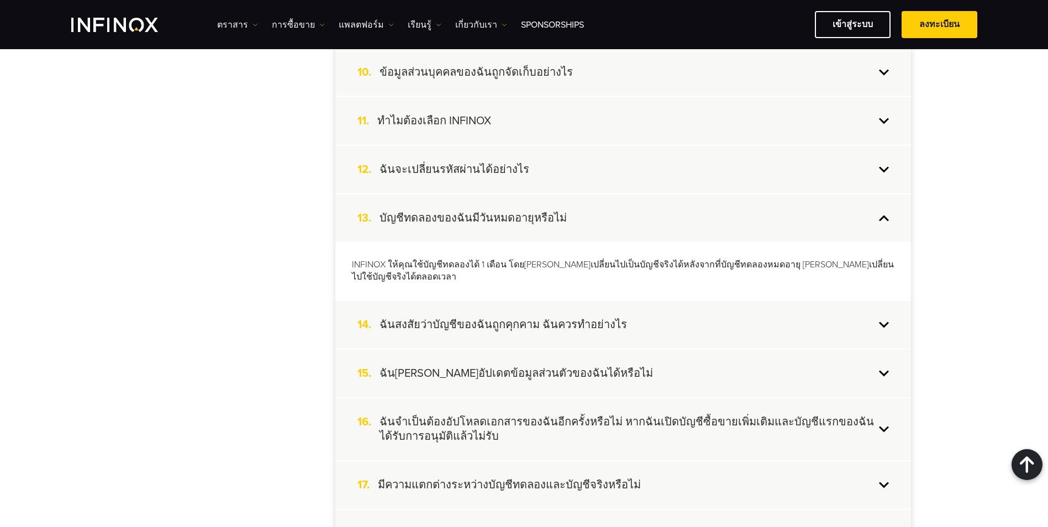
click at [751, 336] on div "14. ฉันสงสัยว่าบัญชีของฉันถูกคุกคาม ฉันควรทำอย่างไร" at bounding box center [623, 325] width 576 height 48
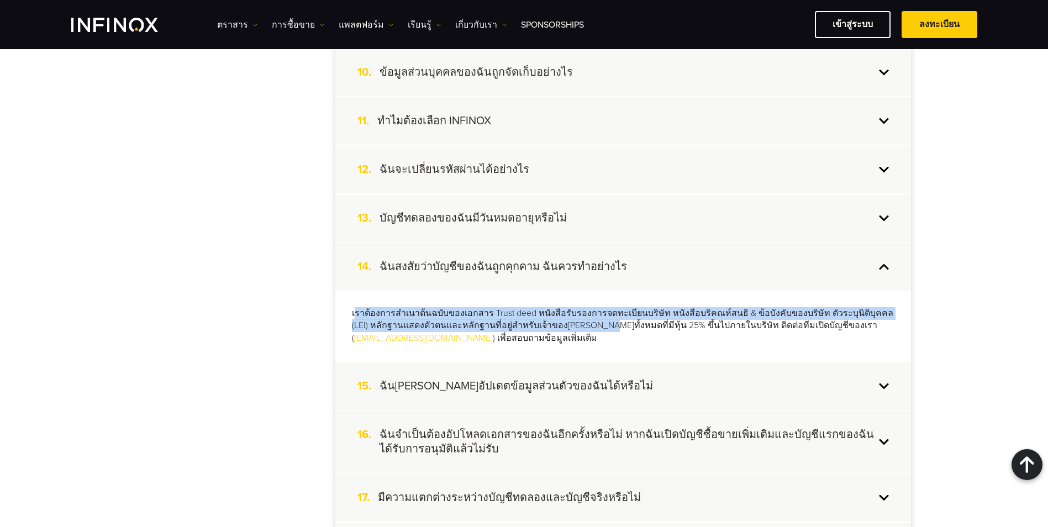
drag, startPoint x: 356, startPoint y: 315, endPoint x: 582, endPoint y: 332, distance: 226.5
click at [582, 332] on p "เราต้องการสำเนาต้นฉบับของเอกสาร Trust deed หนังสือรับรองการจดทะเบียนบริษัท หนัง…" at bounding box center [623, 326] width 543 height 38
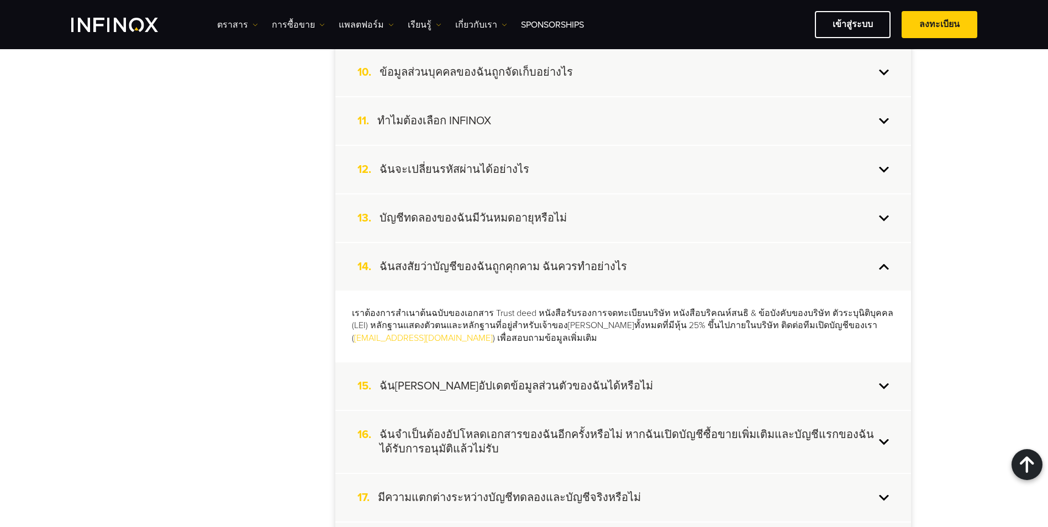
drag, startPoint x: 582, startPoint y: 332, endPoint x: 576, endPoint y: 337, distance: 8.6
click at [576, 337] on p "เราต้องการสำเนาต้นฉบับของเอกสาร Trust deed หนังสือรับรองการจดทะเบียนบริษัท หนัง…" at bounding box center [623, 326] width 543 height 38
click at [593, 376] on div "15. ฉันสามารถอัปเดตข้อมูลส่วนตัวของฉันได้หรือไม่" at bounding box center [623, 386] width 576 height 48
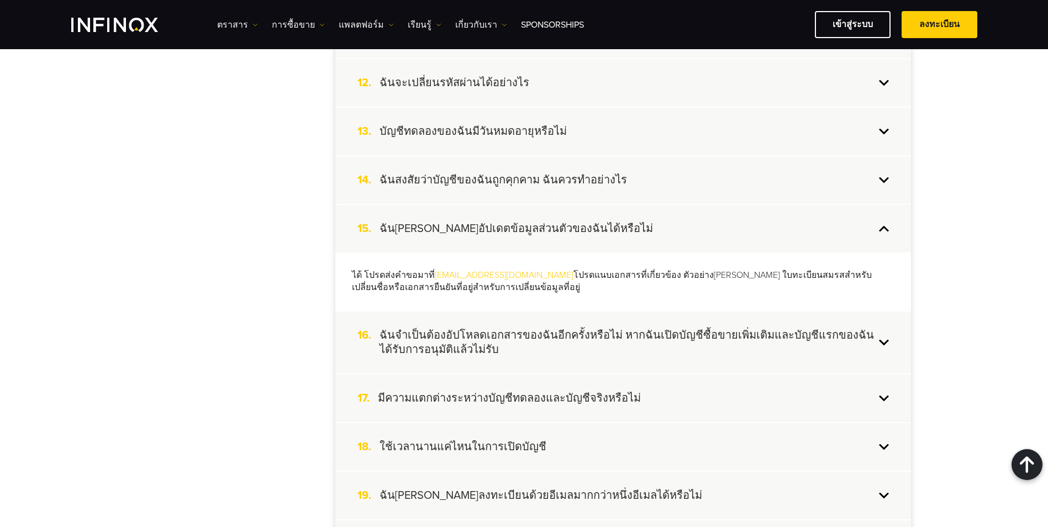
scroll to position [925, 0]
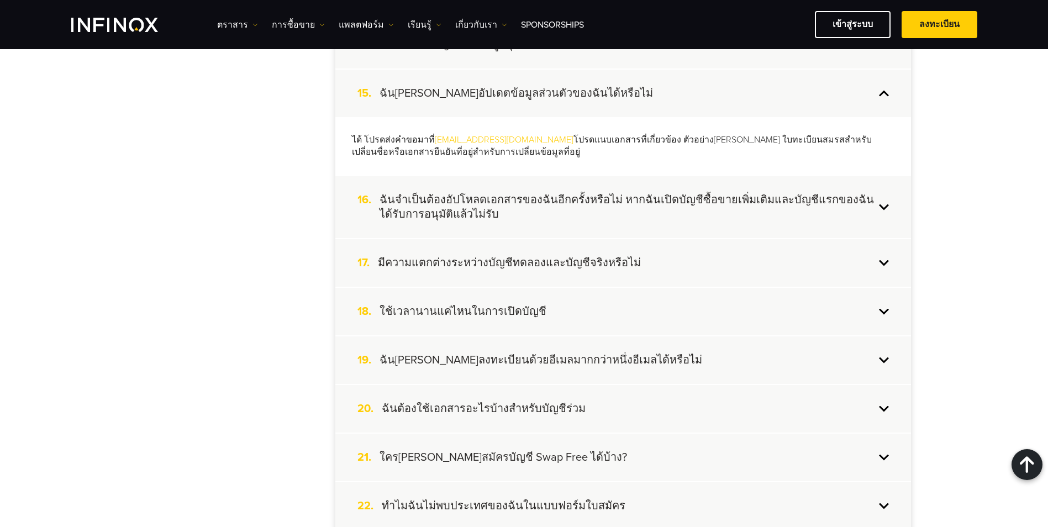
click at [675, 209] on h4 "ฉันจำเป็นต้องอัปโหลดเอกสารของฉันอีกครั้งหรือไม่ หากฉันเปิดบัญชีซื้อขายเพิ่มเติม…" at bounding box center [628, 207] width 496 height 29
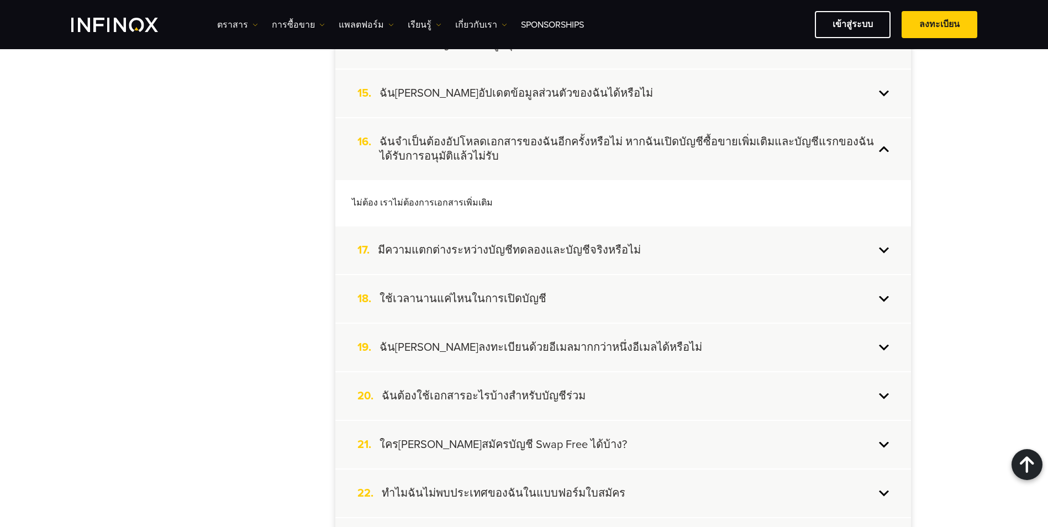
click at [470, 249] on h4 "มีความแตกต่างระหว่างบัญชีทดลองและบัญชีจริงหรือไม่" at bounding box center [509, 250] width 263 height 14
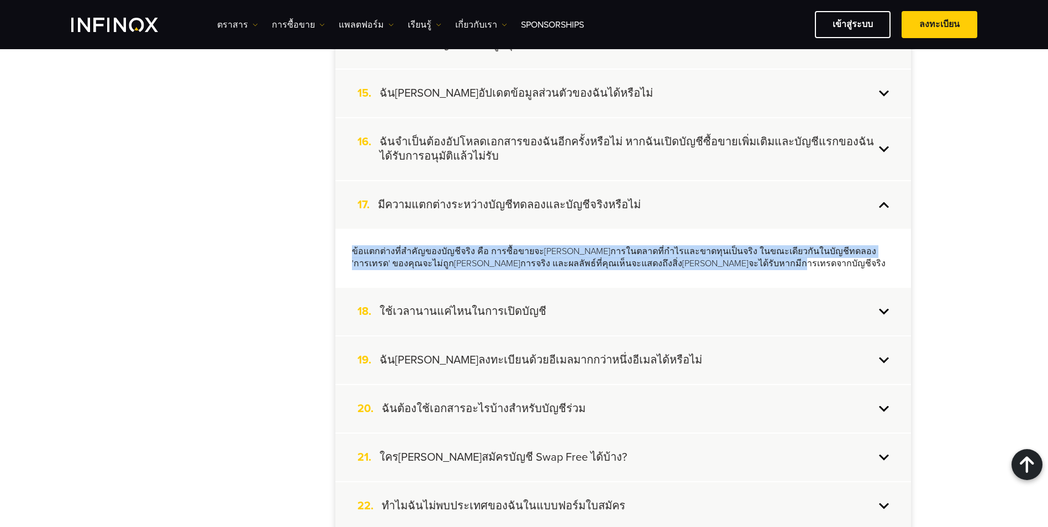
drag, startPoint x: 352, startPoint y: 254, endPoint x: 753, endPoint y: 264, distance: 400.7
click at [753, 264] on p "ข้อแตกต่างที่สำคัญของบัญชีจริง คือ การซื้อขายจะดำเนินการในตลาดที่กำไรและขาดทุนเ…" at bounding box center [623, 257] width 543 height 25
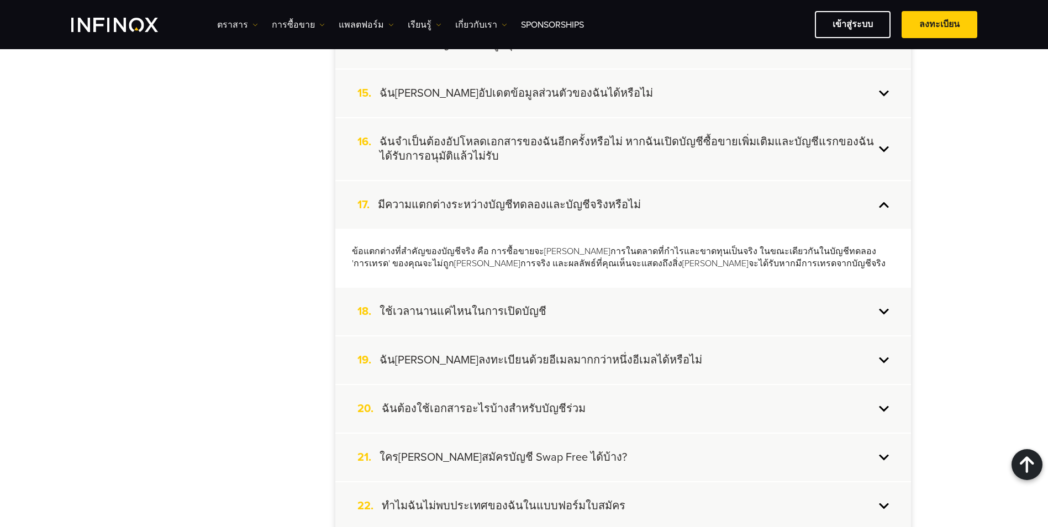
click at [745, 304] on div "18. ใช้เวลานานแค่ไหนในการเปิดบัญชี" at bounding box center [623, 312] width 576 height 48
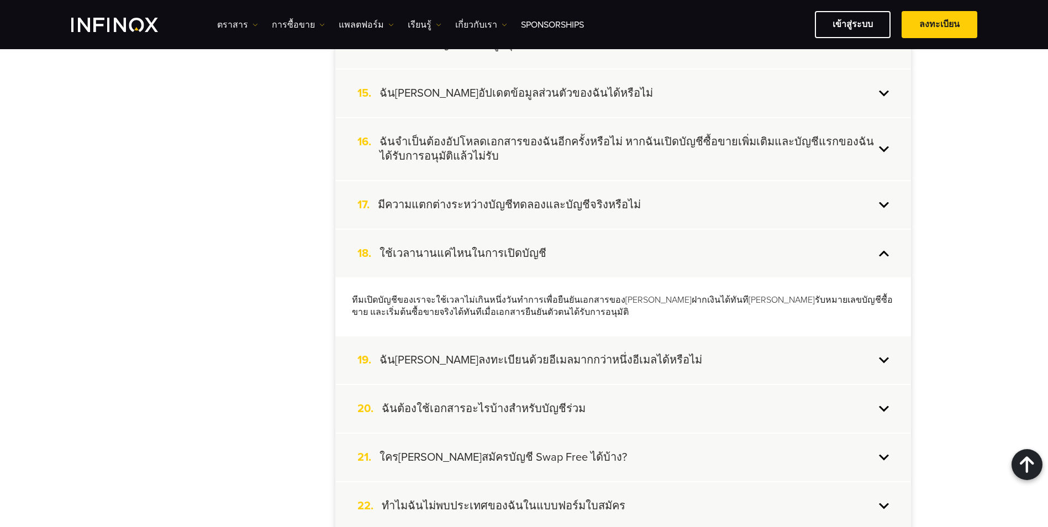
click at [654, 207] on div "17. มีความแตกต่างระหว่างบัญชีทดลองและบัญชีจริงหรือไม่" at bounding box center [623, 205] width 576 height 48
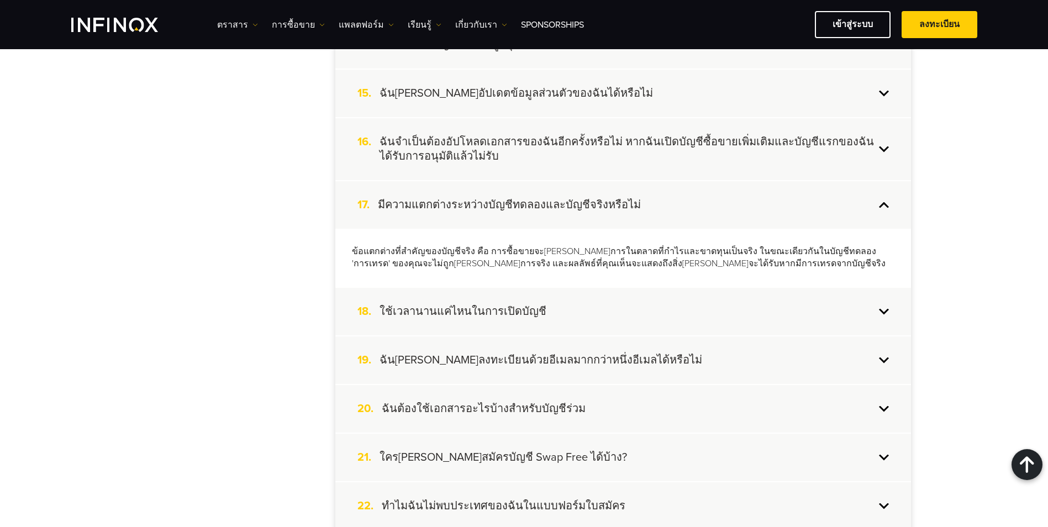
click at [568, 289] on div "18. ใช้เวลานานแค่ไหนในการเปิดบัญชี" at bounding box center [623, 312] width 576 height 48
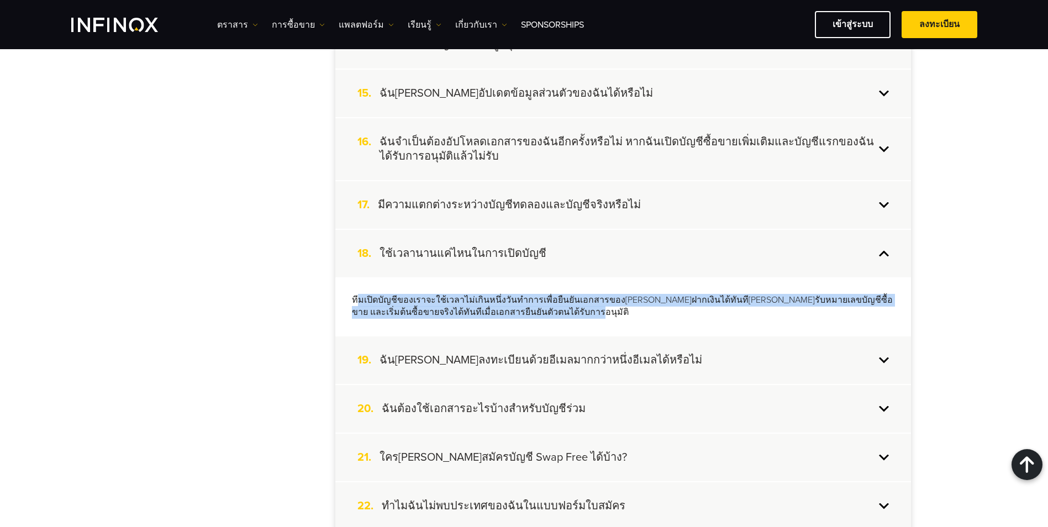
drag, startPoint x: 364, startPoint y: 301, endPoint x: 624, endPoint y: 316, distance: 260.7
click at [624, 316] on p "ทีมเปิดบัญชีของเราจะใช้เวลาไม่เกินหนึ่งวันทำการเพื่อยืนยันเอกสารของคุณ คุณสามาร…" at bounding box center [623, 306] width 543 height 25
drag, startPoint x: 624, startPoint y: 316, endPoint x: 559, endPoint y: 309, distance: 66.1
click at [559, 309] on p "ทีมเปิดบัญชีของเราจะใช้เวลาไม่เกินหนึ่งวันทำการเพื่อยืนยันเอกสารของคุณ คุณสามาร…" at bounding box center [623, 306] width 543 height 25
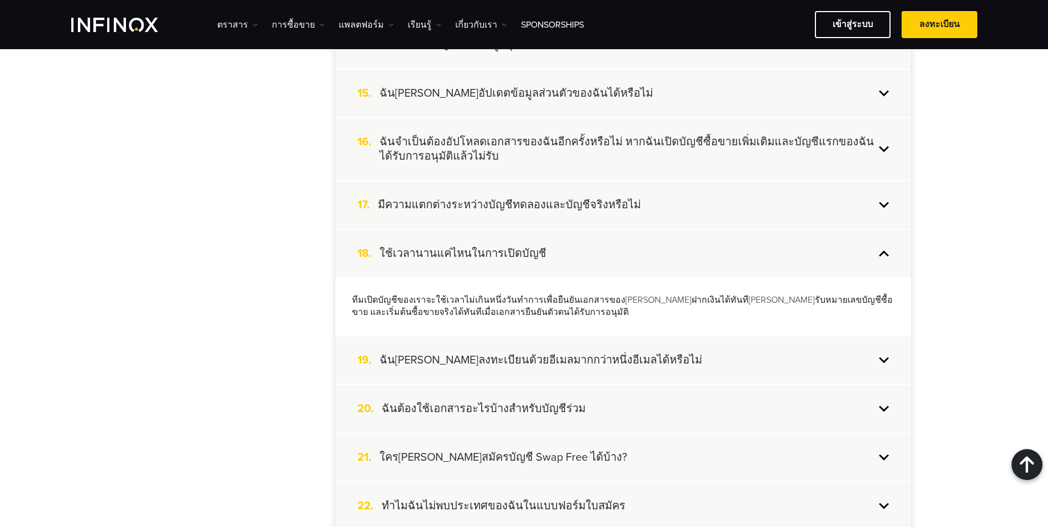
click at [486, 299] on p "ทีมเปิดบัญชีของเราจะใช้เวลาไม่เกินหนึ่งวันทำการเพื่อยืนยันเอกสารของคุณ คุณสามาร…" at bounding box center [623, 306] width 543 height 25
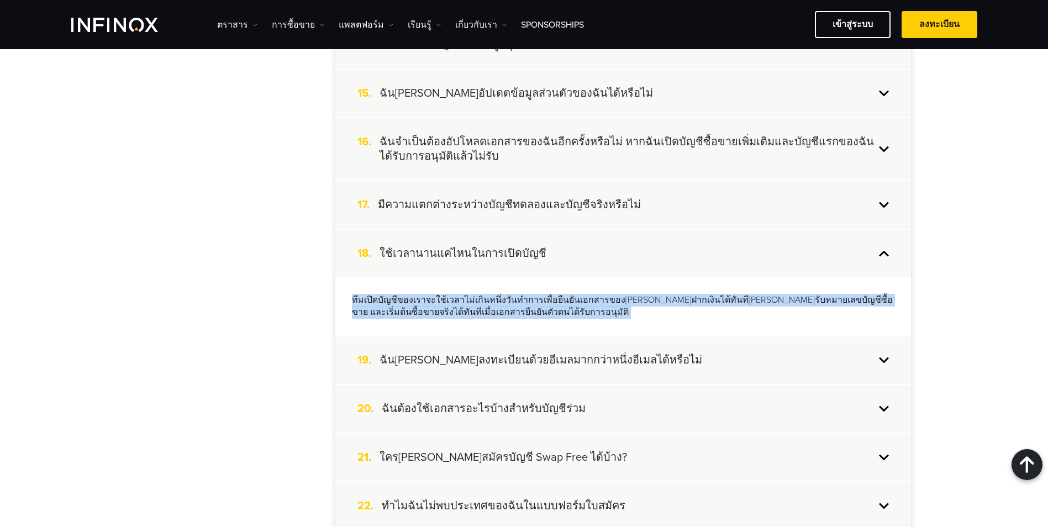
click at [486, 299] on p "ทีมเปิดบัญชีของเราจะใช้เวลาไม่เกินหนึ่งวันทำการเพื่อยืนยันเอกสารของคุณ คุณสามาร…" at bounding box center [623, 306] width 543 height 25
drag, startPoint x: 486, startPoint y: 299, endPoint x: 556, endPoint y: 319, distance: 73.1
click at [556, 319] on div "ทีมเปิดบัญชีของเราจะใช้เวลาไม่เกินหนึ่งวันทำการเพื่อยืนยันเอกสารของคุณ คุณสามาร…" at bounding box center [623, 306] width 576 height 59
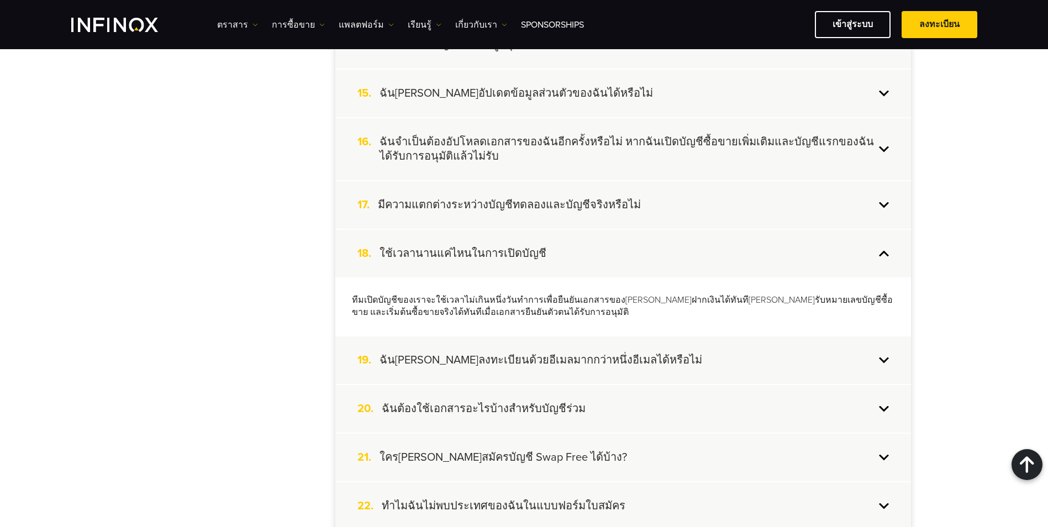
click at [594, 358] on h4 "ฉันสามารถลงทะเบียนด้วยอีเมลมากกว่าหนึ่งอีเมลได้หรือไม่" at bounding box center [541, 360] width 323 height 14
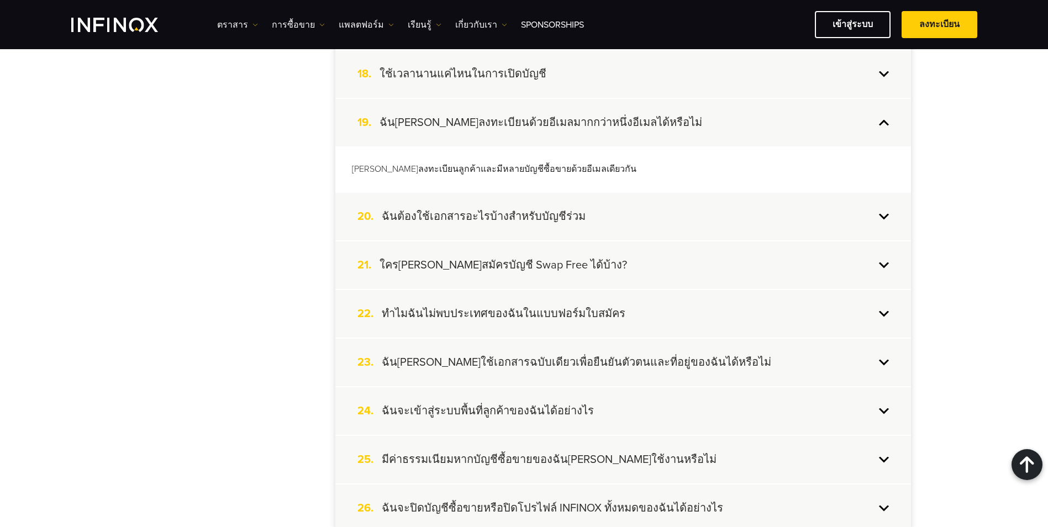
scroll to position [1148, 0]
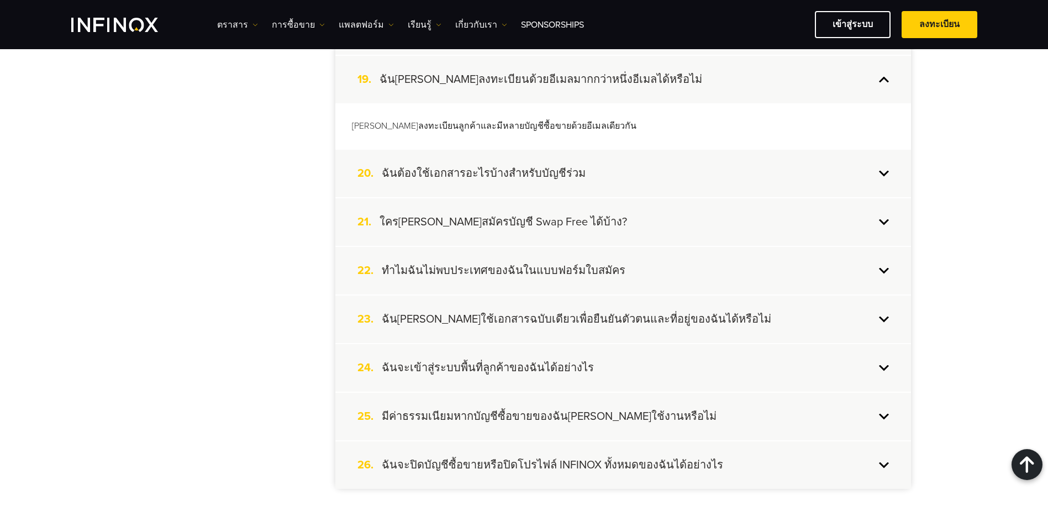
click at [562, 175] on h4 "ฉันต้องใช้เอกสารอะไรบ้างสำหรับบัญชีร่วม" at bounding box center [484, 173] width 204 height 14
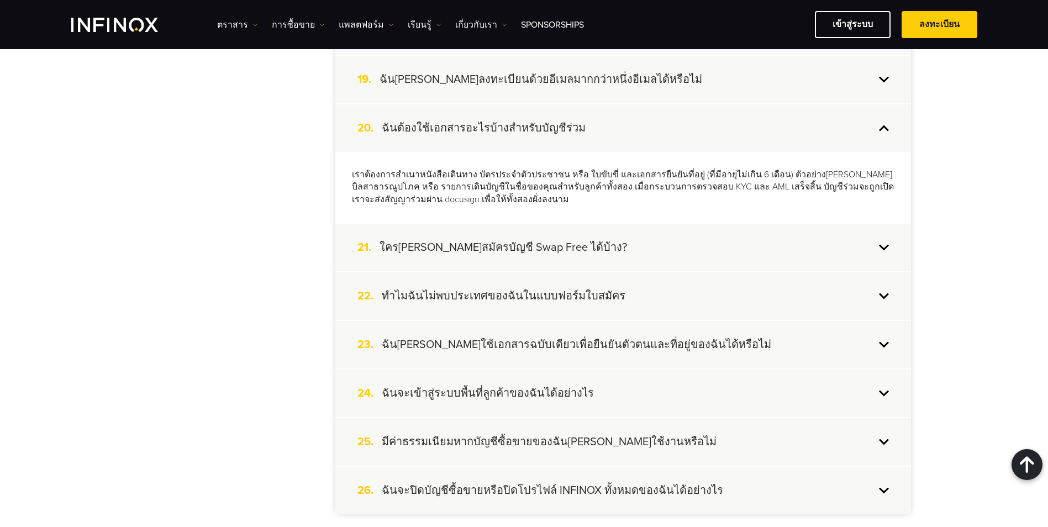
click at [685, 250] on div "21. ใครสามารถสมัครบัญชี Swap Free ได้บ้าง?" at bounding box center [623, 248] width 576 height 48
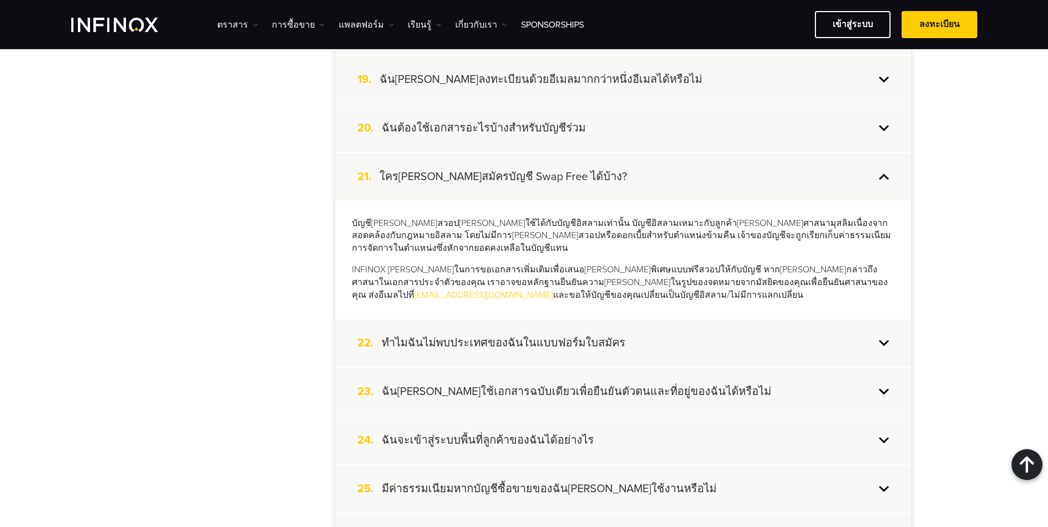
click at [588, 336] on h4 "ทำไมฉันไม่พบประเทศของฉันในแบบฟอร์มใบสมัคร" at bounding box center [504, 343] width 244 height 14
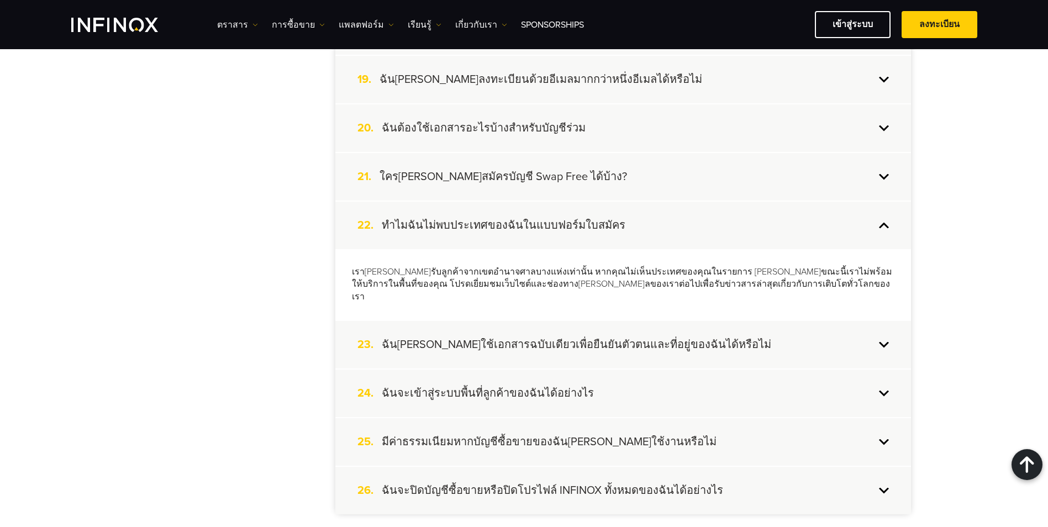
click at [657, 338] on h4 "ฉันสามารถใช้เอกสารฉบับเดียวเพื่อยืนยันตัวตนและที่อยู่ของฉันได้หรือไม่" at bounding box center [577, 345] width 390 height 14
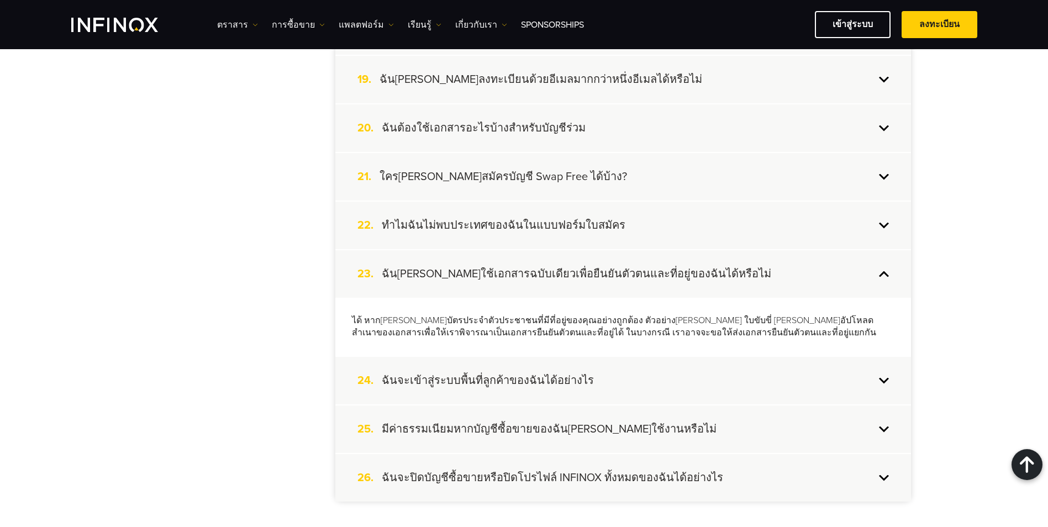
click at [657, 334] on p "ได้ หากคุณมีบัตรประจำตัวประชาชนที่มีที่อยู่ของคุณอย่างถูกต้อง ตัวอย่างเช่น ใบขั…" at bounding box center [623, 326] width 543 height 25
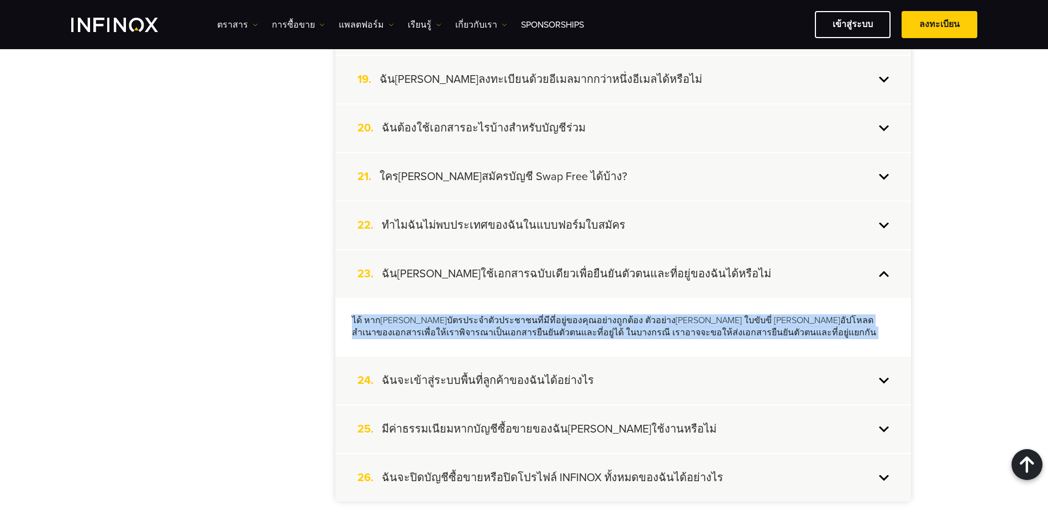
click at [657, 334] on p "ได้ หากคุณมีบัตรประจำตัวประชาชนที่มีที่อยู่ของคุณอย่างถูกต้อง ตัวอย่างเช่น ใบขั…" at bounding box center [623, 326] width 543 height 25
drag, startPoint x: 657, startPoint y: 334, endPoint x: 634, endPoint y: 336, distance: 22.8
click at [634, 336] on p "ได้ หากคุณมีบัตรประจำตัวประชาชนที่มีที่อยู่ของคุณอย่างถูกต้อง ตัวอย่างเช่น ใบขั…" at bounding box center [623, 326] width 543 height 25
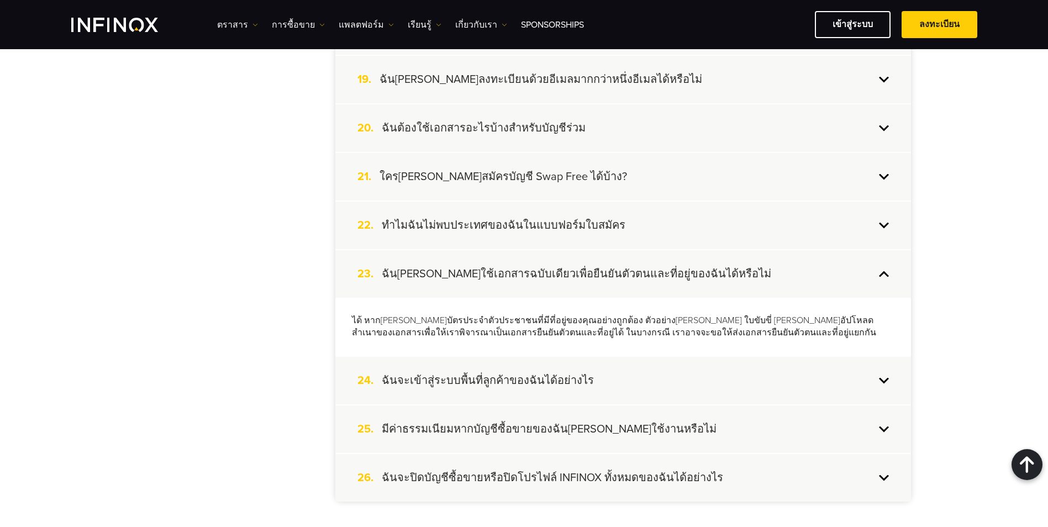
click at [620, 366] on div "24. ฉันจะเข้าสู่ระบบพื้นที่ลูกค้าของฉันได้อย่างไร" at bounding box center [623, 381] width 576 height 48
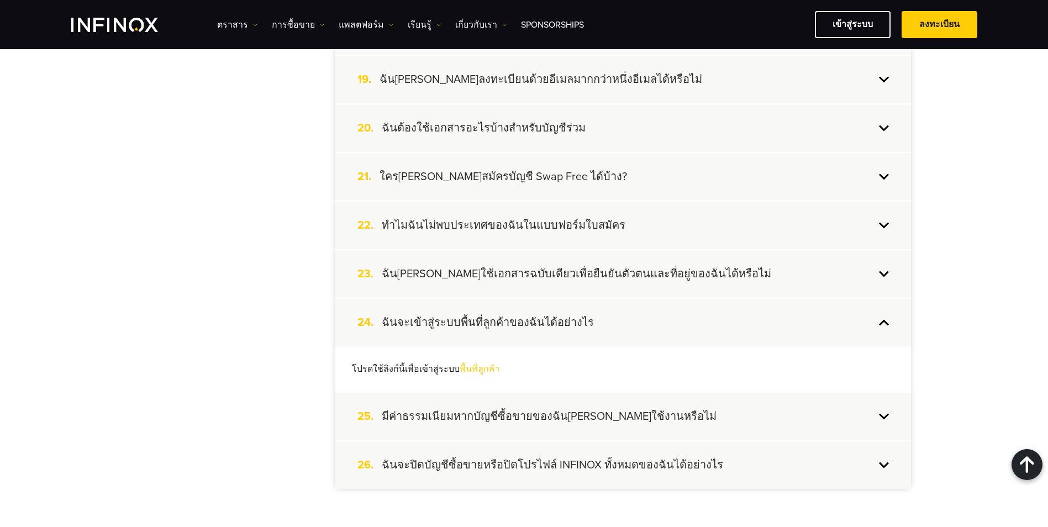
click at [482, 416] on h4 "มีค่าธรรมเนียมหากบัญชีซื้อขายของฉันไม่ได้ใช้งานหรือไม่" at bounding box center [549, 416] width 335 height 14
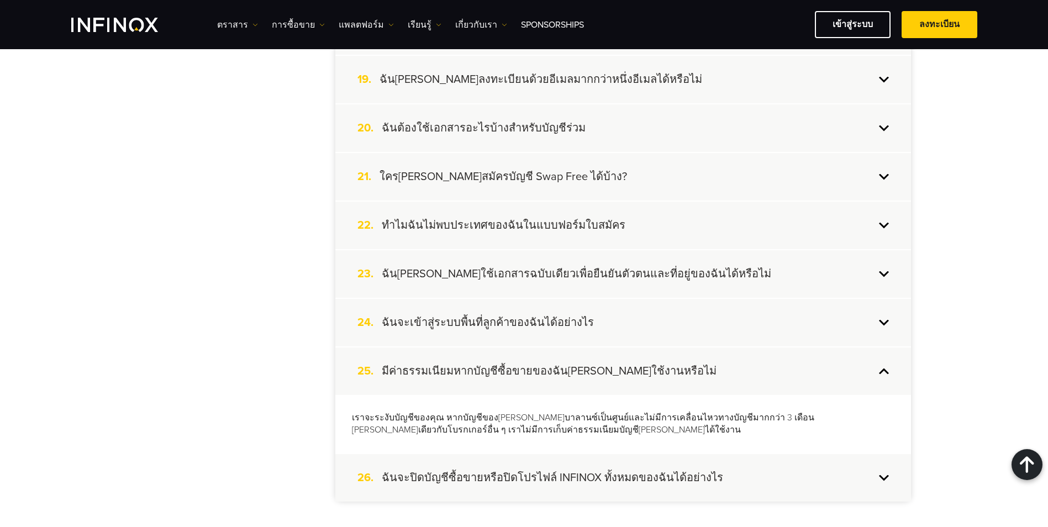
click at [743, 467] on div "26. ฉันจะปิดบัญชีซื้อขายหรือปิดโปรไฟล์ INFINOX ทั้งหมดของฉันได้อย่างไร" at bounding box center [623, 478] width 576 height 48
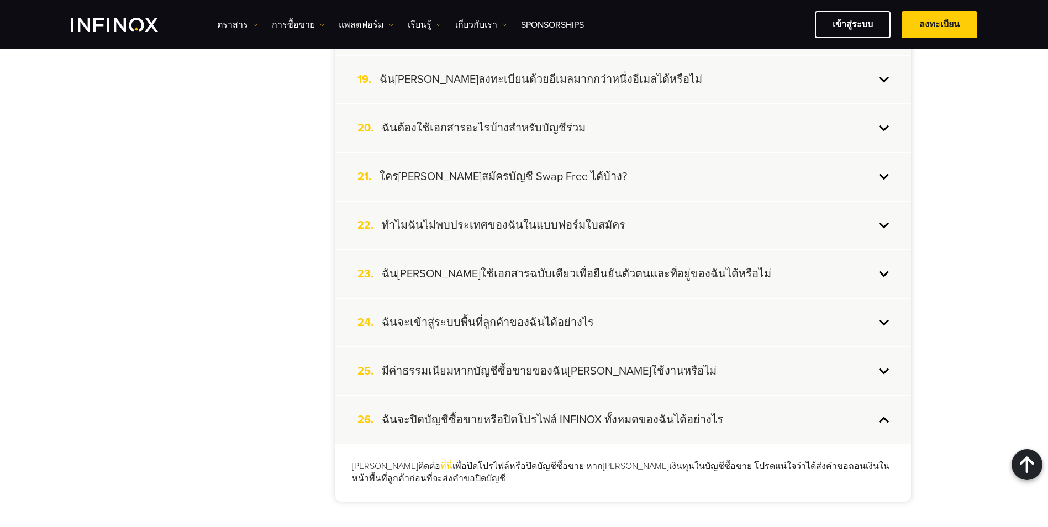
click at [502, 467] on p "กรุณาติดต่อ ที่นี่ เพื่อปิดโปรไฟล์หรือปิดบัญชีซื้อขาย หากคุณมีเงินทุนในบัญชีซื้…" at bounding box center [623, 472] width 543 height 25
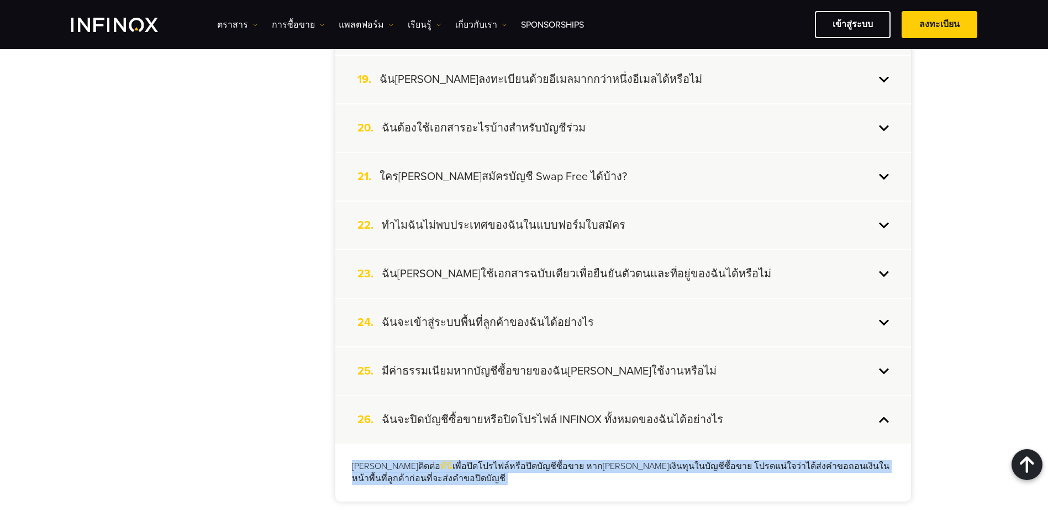
click at [502, 467] on p "กรุณาติดต่อ ที่นี่ เพื่อปิดโปรไฟล์หรือปิดบัญชีซื้อขาย หากคุณมีเงินทุนในบัญชีซื้…" at bounding box center [623, 472] width 543 height 25
drag, startPoint x: 502, startPoint y: 467, endPoint x: 458, endPoint y: 480, distance: 45.5
click at [458, 480] on p "กรุณาติดต่อ ที่นี่ เพื่อปิดโปรไฟล์หรือปิดบัญชีซื้อขาย หากคุณมีเงินทุนในบัญชีซื้…" at bounding box center [623, 472] width 543 height 25
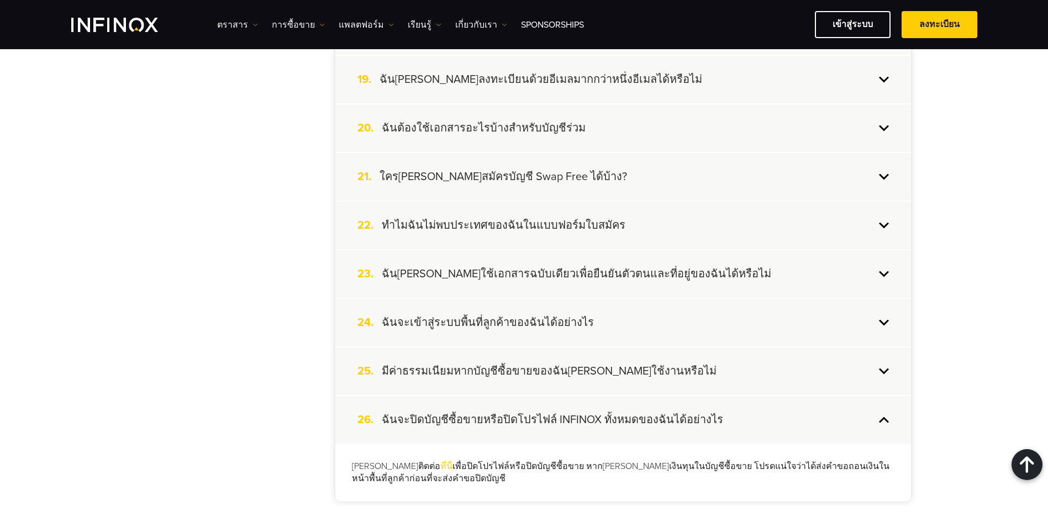
click at [440, 465] on link "ที่นี่" at bounding box center [446, 466] width 12 height 11
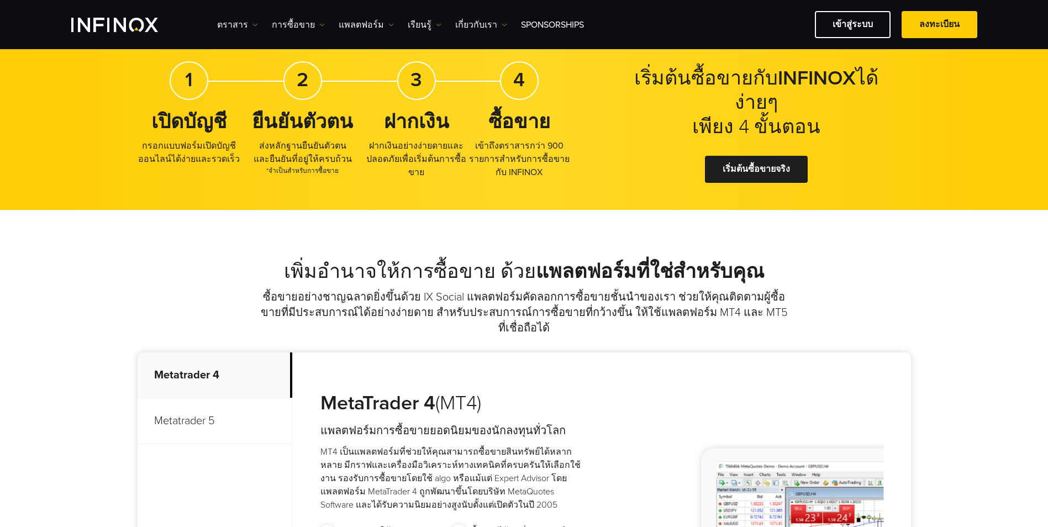
scroll to position [923, 0]
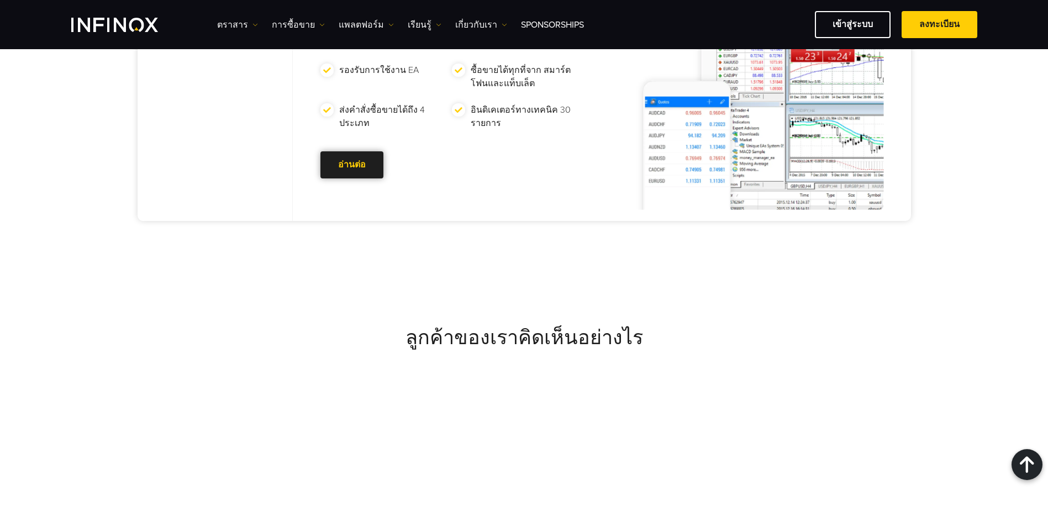
click at [352, 165] on div at bounding box center [352, 165] width 0 height 0
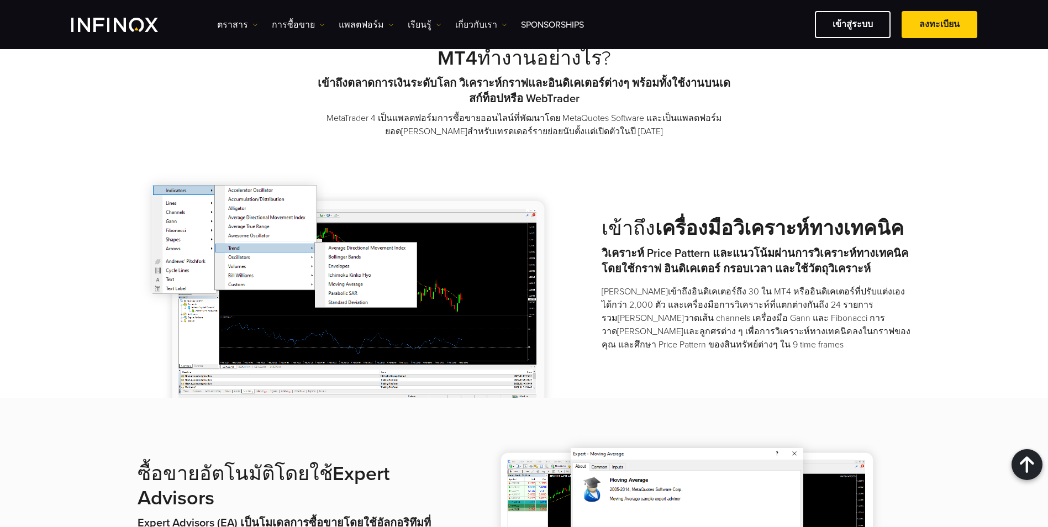
scroll to position [969, 0]
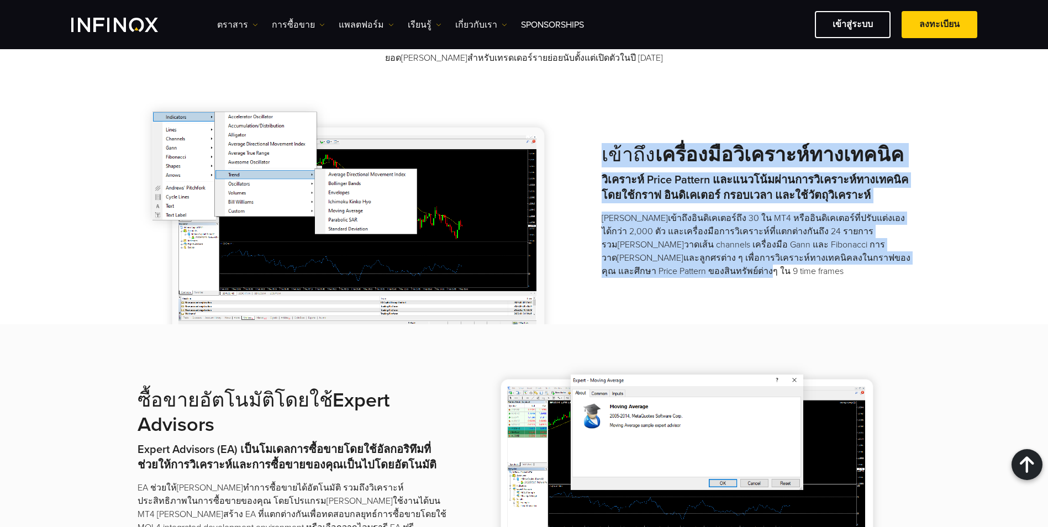
drag, startPoint x: 650, startPoint y: 135, endPoint x: 756, endPoint y: 250, distance: 155.6
click at [756, 250] on div "เข้าถึง เครื่องมือวิเคราะห์ทางเทคนิค วิเคราะห์ Price Pattern และแนวโน้มผ่านการว…" at bounding box center [525, 211] width 774 height 228
drag, startPoint x: 756, startPoint y: 250, endPoint x: 748, endPoint y: 252, distance: 8.7
click at [748, 252] on div "เข้าถึง เครื่องมือวิเคราะห์ทางเทคนิค วิเคราะห์ Price Pattern และแนวโน้มผ่านการว…" at bounding box center [525, 211] width 774 height 228
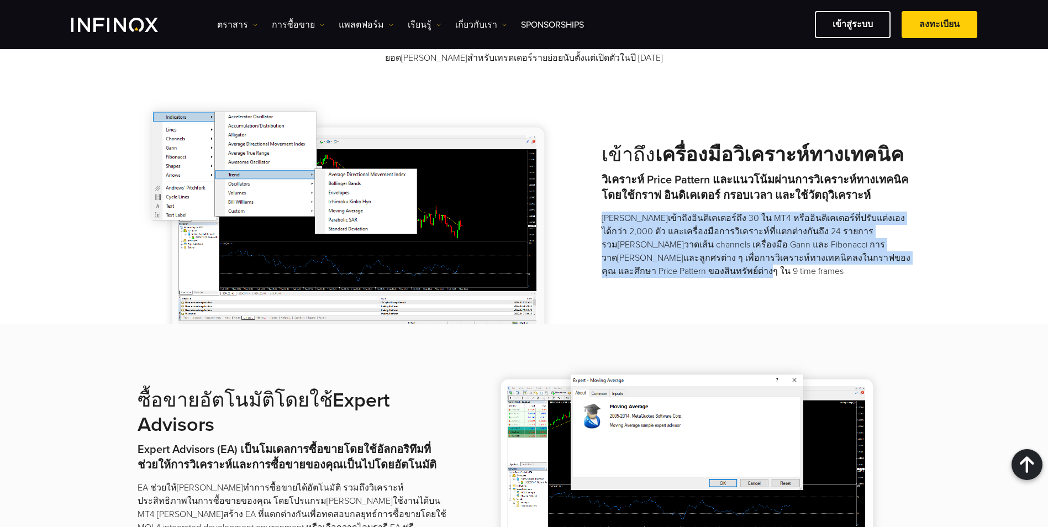
drag, startPoint x: 597, startPoint y: 190, endPoint x: 708, endPoint y: 239, distance: 121.5
click at [708, 239] on div "เข้าถึง เครื่องมือวิเคราะห์ทางเทคนิค วิเคราะห์ Price Pattern และแนวโน้มผ่านการว…" at bounding box center [525, 211] width 774 height 228
click at [708, 243] on p "คุณสามารถเข้าถึงอินดิเคเตอร์ถึง 30 ใน MT4 หรืออินดิเคเตอร์ที่ปรับแต่งเองได้กว่า…" at bounding box center [756, 245] width 309 height 66
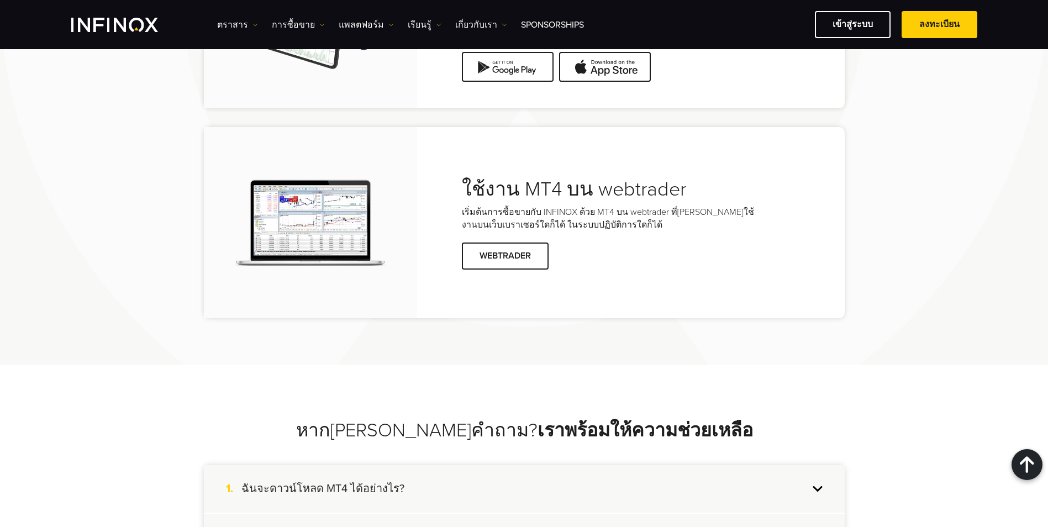
scroll to position [2935, 0]
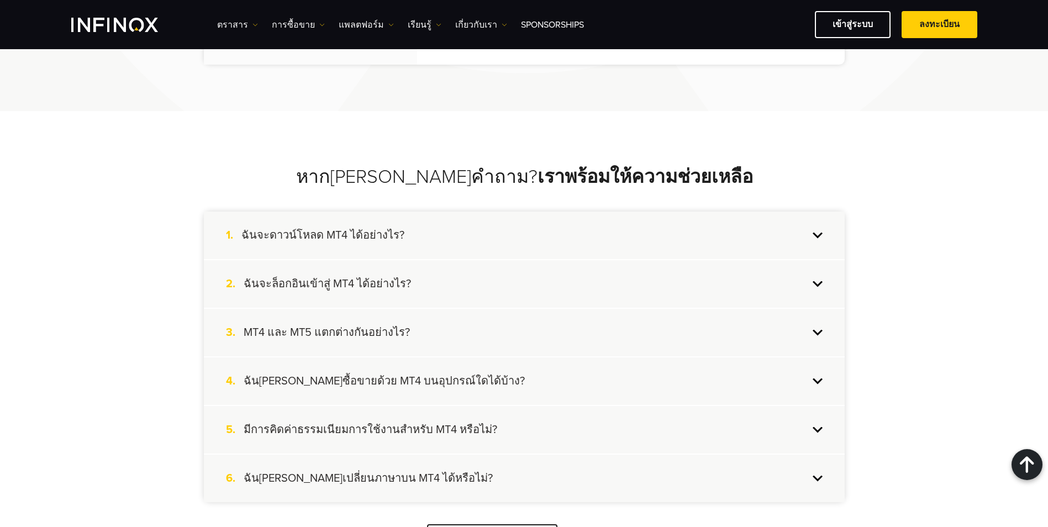
click at [313, 212] on div "1. ฉันจะดาวน์โหลด MT4 ได้อย่างไร?" at bounding box center [524, 236] width 641 height 48
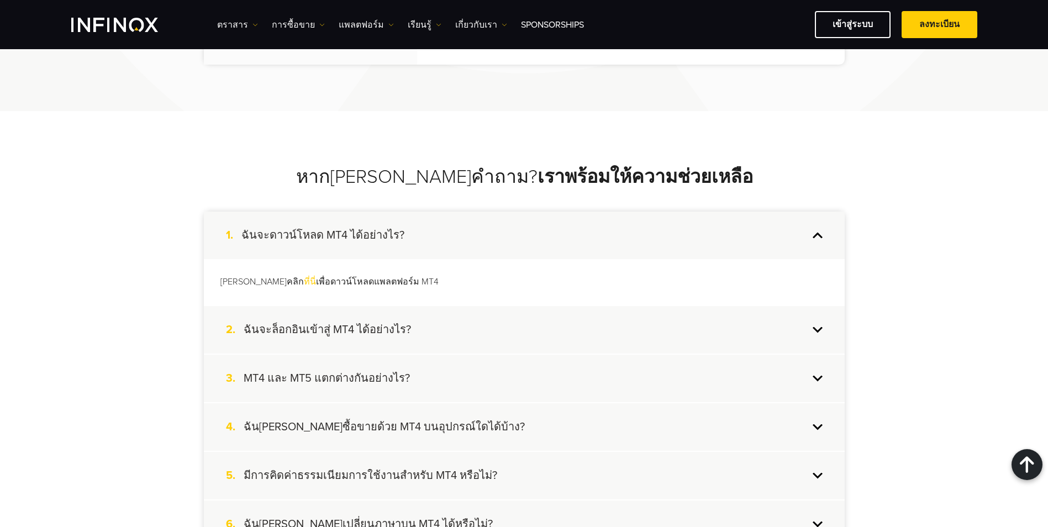
click at [343, 306] on div "2. ฉันจะล็อกอินเข้าสู่ MT4 ได้อย่างไร?" at bounding box center [524, 330] width 641 height 48
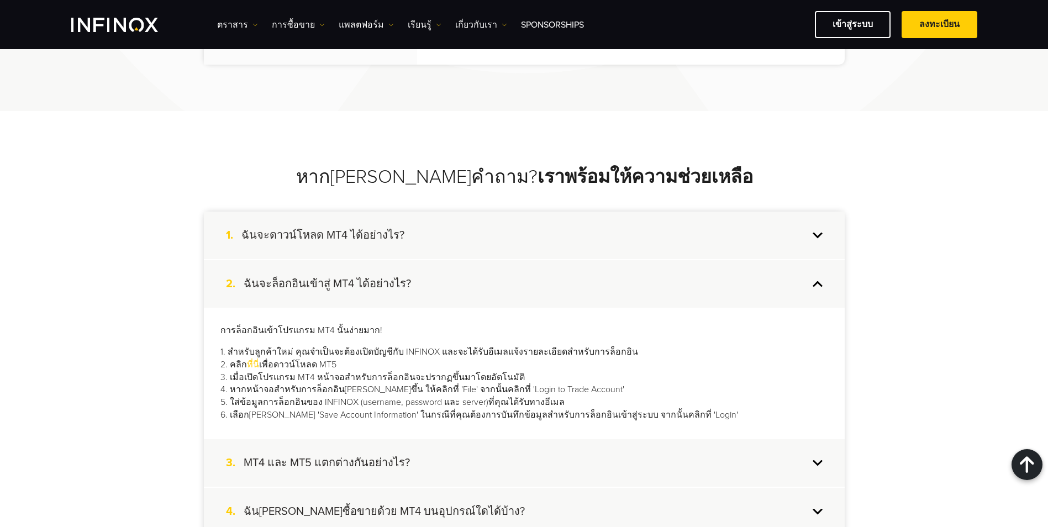
scroll to position [3071, 0]
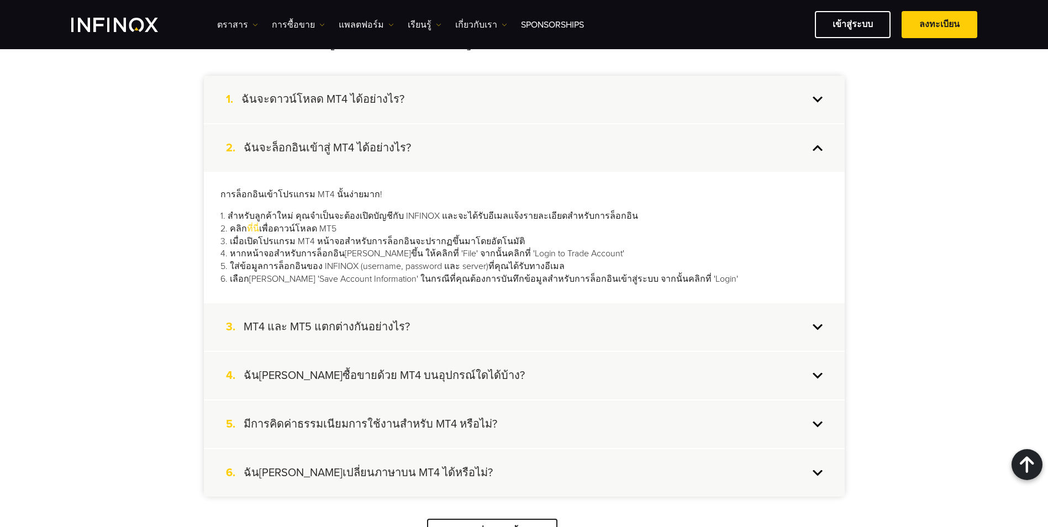
click at [457, 303] on div "3. MT4 และ MT5 แตกต่างกันอย่างไร?" at bounding box center [524, 327] width 641 height 48
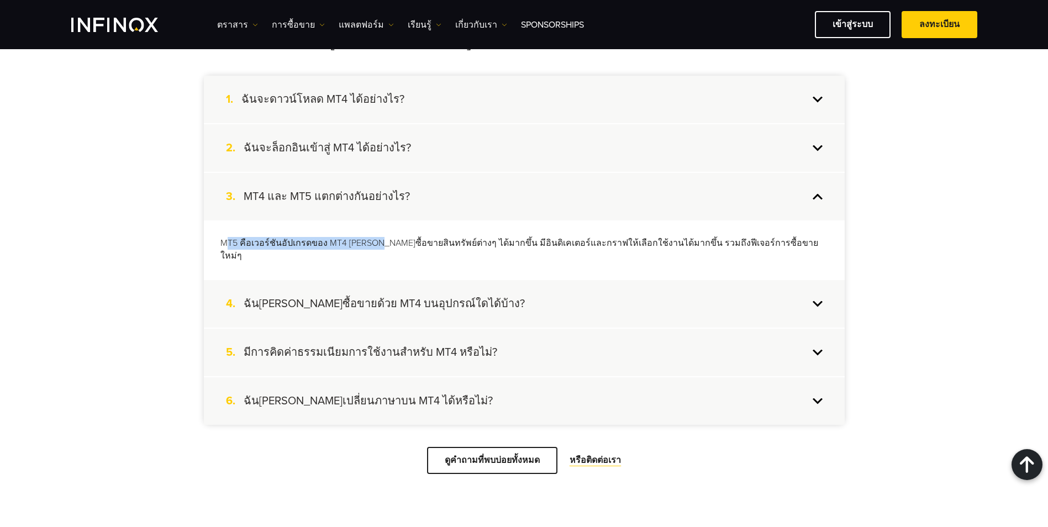
drag, startPoint x: 226, startPoint y: 197, endPoint x: 409, endPoint y: 198, distance: 183.4
click at [402, 237] on p "MT5 คือเวอร์ชันอัปเกรดของ MT4 ซึ่งคุณสามารถซื้อขายสินทรัพย์ต่างๆ ได้มากขึ้น มีอ…" at bounding box center [524, 249] width 608 height 25
click at [609, 237] on p "MT5 คือเวอร์ชันอัปเกรดของ MT4 ซึ่งคุณสามารถซื้อขายสินทรัพย์ต่างๆ ได้มากขึ้น มีอ…" at bounding box center [524, 249] width 608 height 25
click at [532, 280] on div "4. ฉันสามารถซื้อขายด้วย MT4 บนอุปกรณ์ใดได้บ้าง?" at bounding box center [524, 304] width 641 height 48
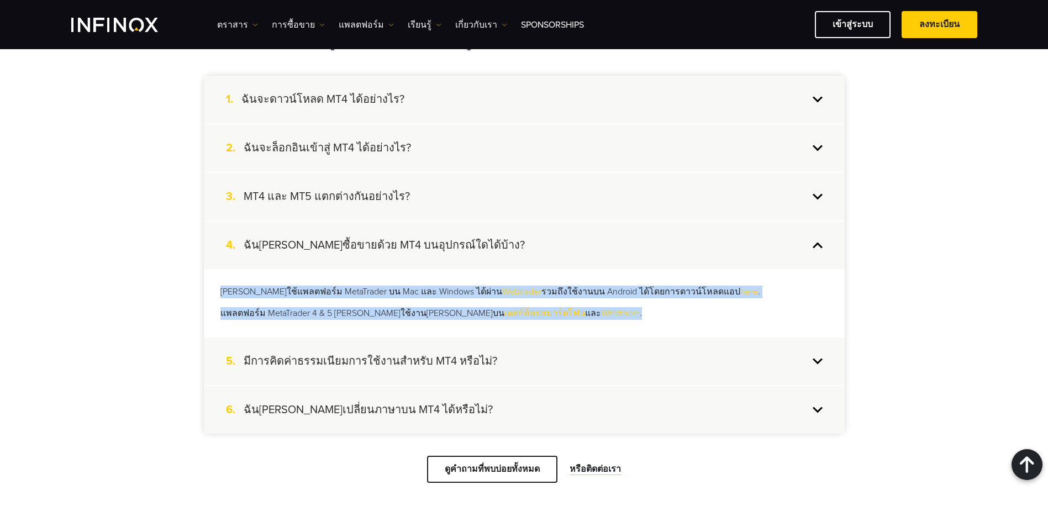
drag, startPoint x: 260, startPoint y: 248, endPoint x: 636, endPoint y: 270, distance: 376.9
click at [636, 270] on div "คุณสามารถใช้แพลตฟอร์ม MetaTrader บน Mac และ Windows ได้ผ่าน Webtrader รวมถึงใช้…" at bounding box center [524, 302] width 641 height 67
drag, startPoint x: 636, startPoint y: 270, endPoint x: 629, endPoint y: 272, distance: 7.9
click at [629, 307] on p "แพลตฟอร์ม MetaTrader 4 & 5 สามารถใช้งานได้ทั้งบน เดสก์ท็อป สมาร์ตโฟน และ Webtra…" at bounding box center [524, 313] width 608 height 13
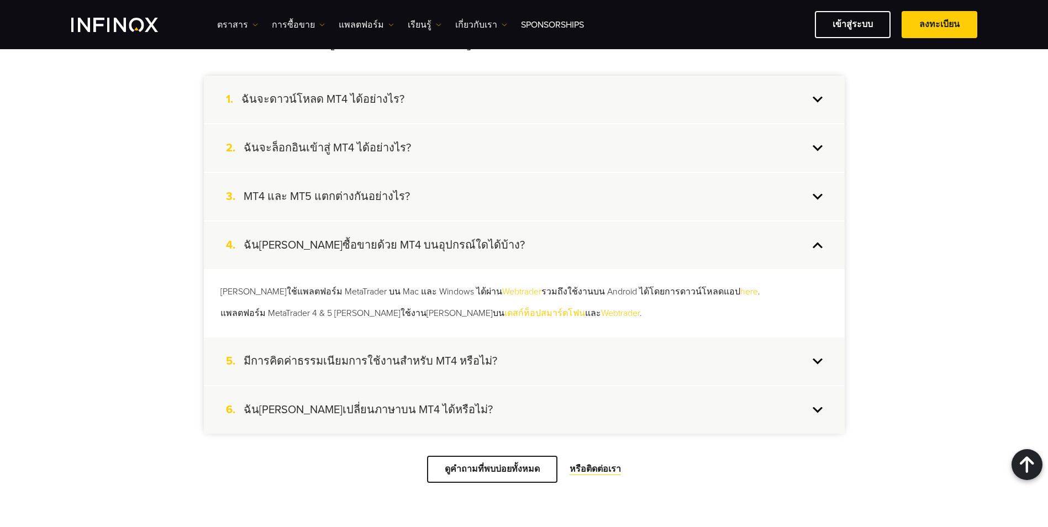
click at [384, 337] on div "5. มีการคิดค่าธรรมเนียมการใช้งานสำหรับ MT4 หรือไม่?" at bounding box center [524, 361] width 641 height 48
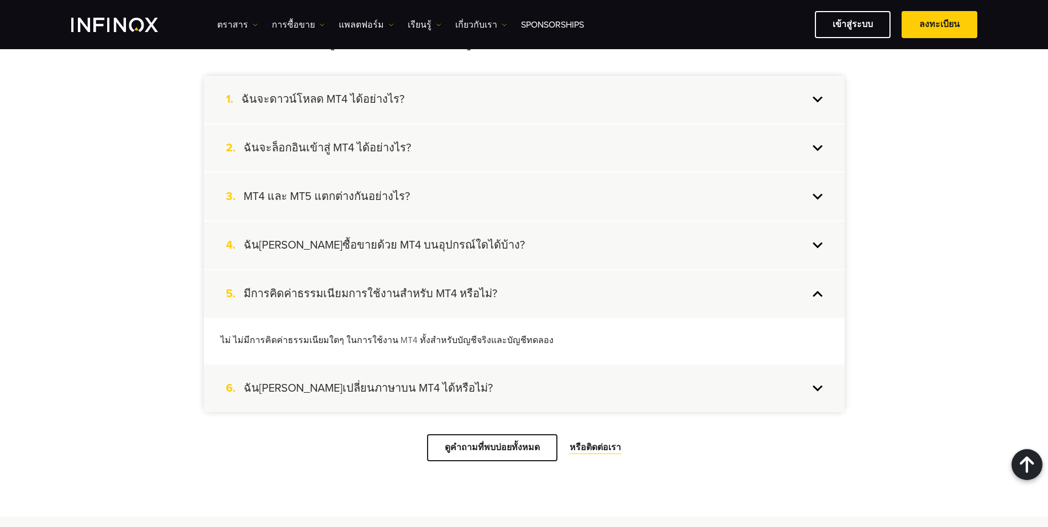
click at [518, 364] on div "6. ฉันสามารถเปลี่ยนภาษาบน MT4 ได้หรือไม่?" at bounding box center [524, 388] width 641 height 48
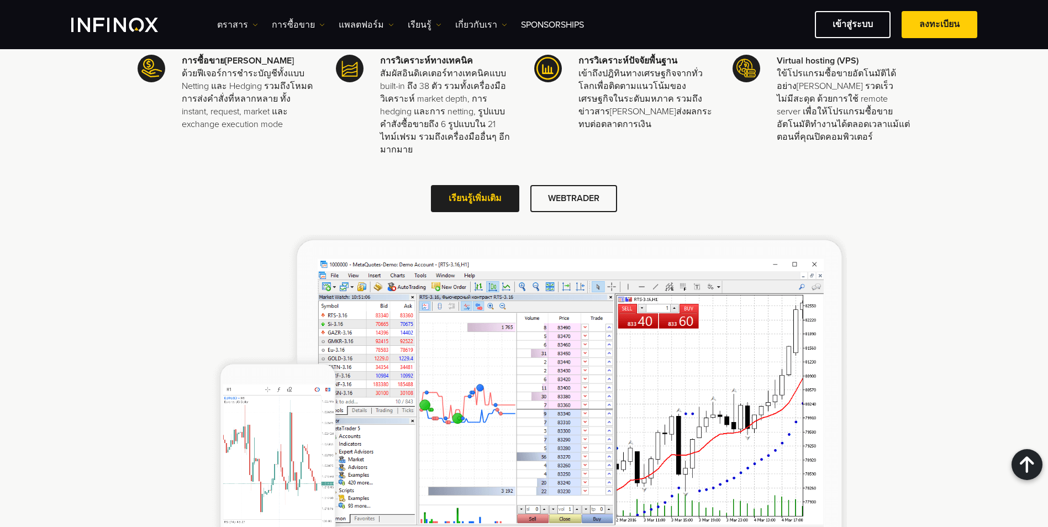
scroll to position [1445, 0]
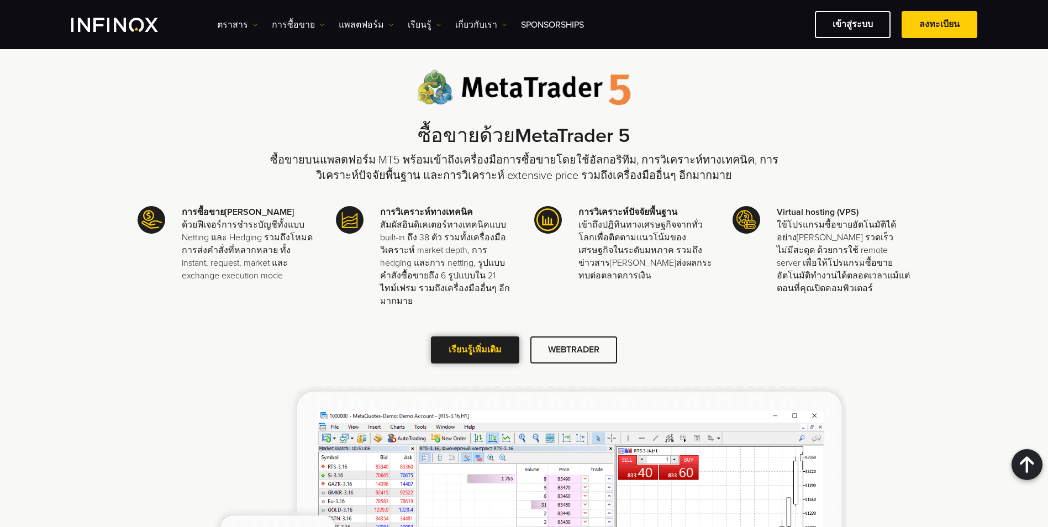
click at [450, 336] on link "เรียนรู้เพิ่มเติม" at bounding box center [475, 349] width 88 height 27
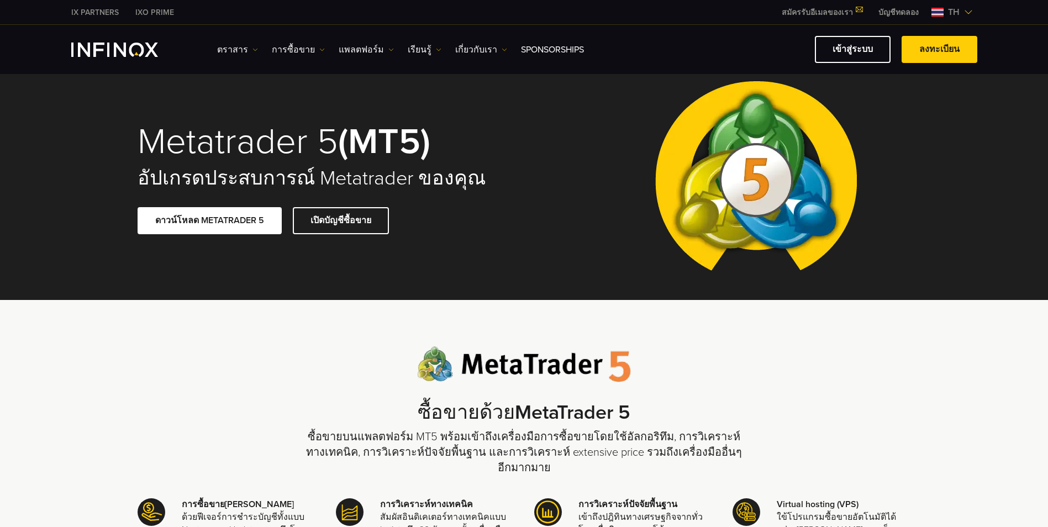
drag, startPoint x: 1041, startPoint y: 50, endPoint x: 1042, endPoint y: 41, distance: 8.9
click at [1039, 64] on div "ตราสาร" at bounding box center [524, 49] width 1048 height 49
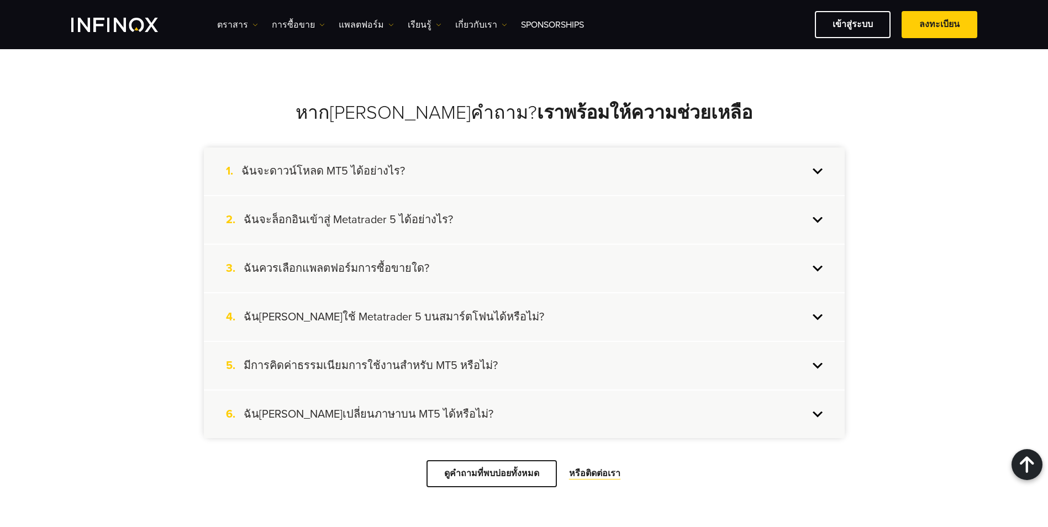
scroll to position [3048, 0]
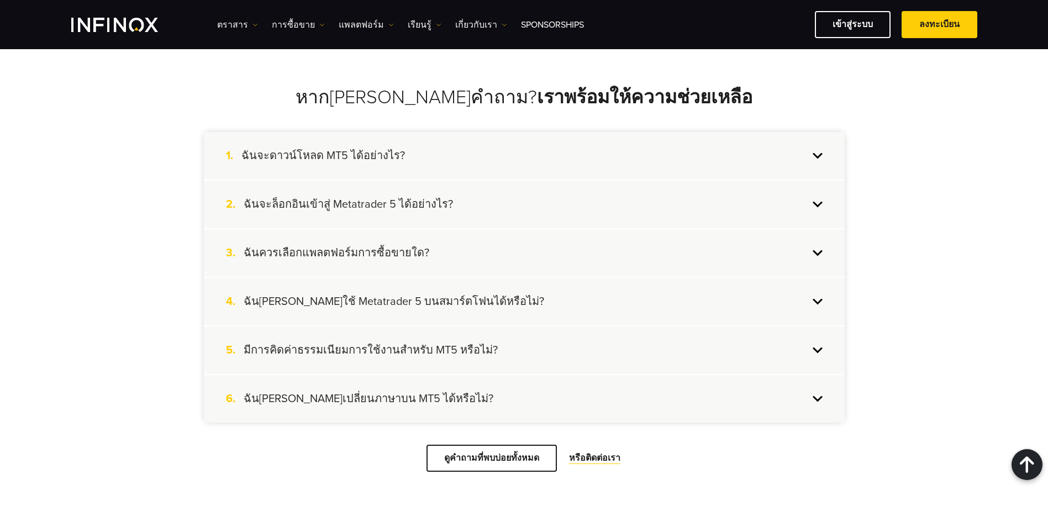
click at [288, 246] on h4 "ฉันควรเลือกแพลตฟอร์มการซื้อขายใด?" at bounding box center [337, 253] width 186 height 14
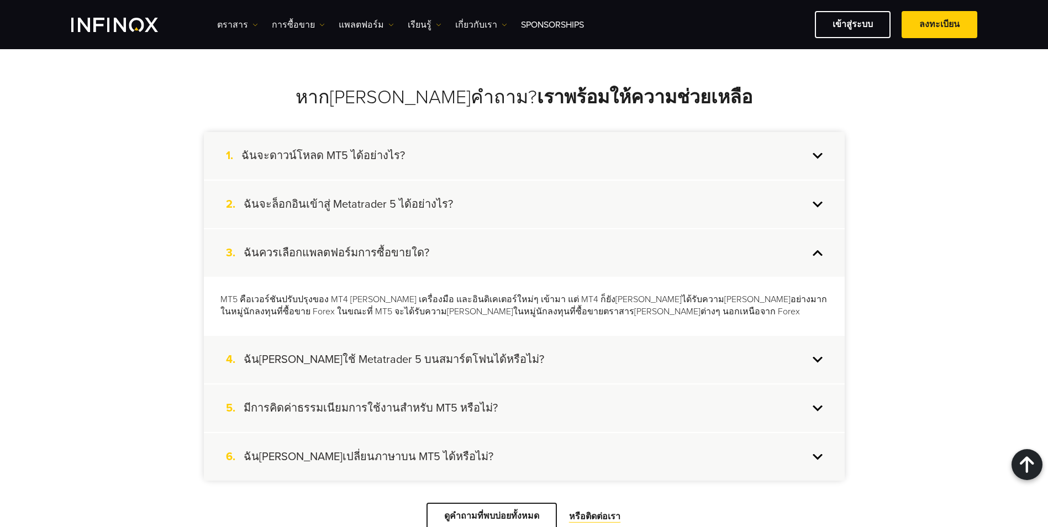
click at [259, 336] on div "4. ฉันสามารถใช้ Metatrader 5 บนสมาร์ตโฟนได้หรือไม่?" at bounding box center [524, 360] width 641 height 48
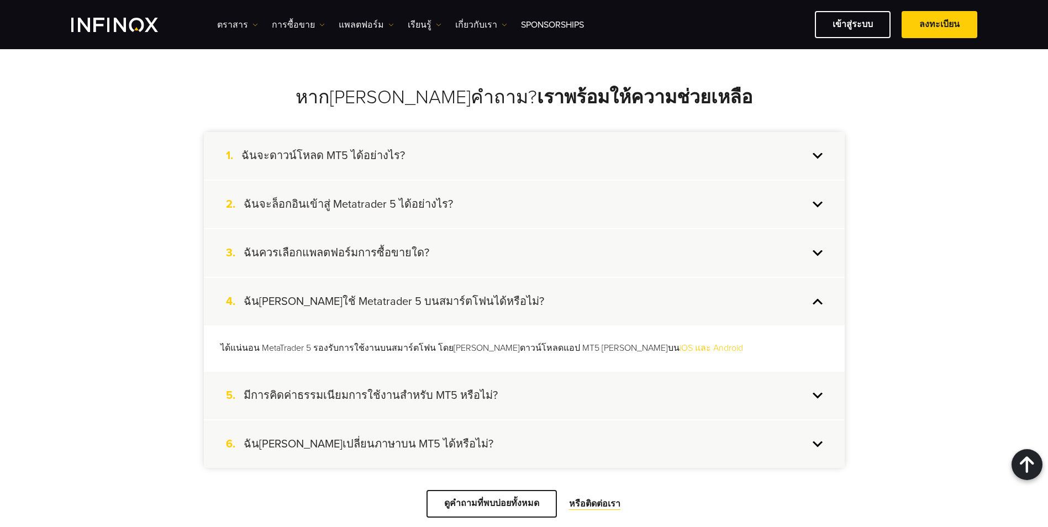
click at [301, 372] on div "5. มีการคิดค่าธรรมเนียมการใช้งานสำหรับ MT5 หรือไม่?" at bounding box center [524, 396] width 641 height 48
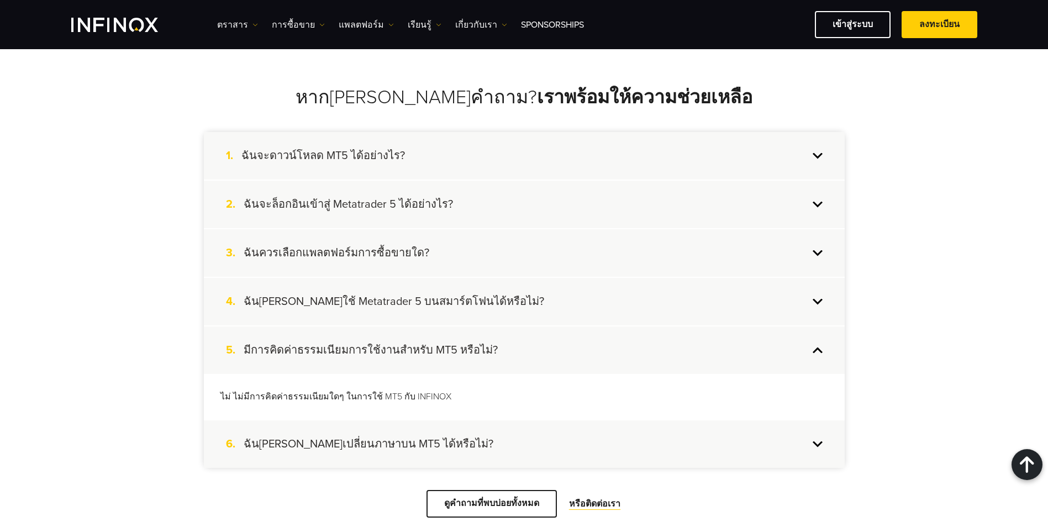
click at [351, 437] on h4 "ฉันสามารถเปลี่ยนภาษาบน MT5 ได้หรือไม่?" at bounding box center [369, 444] width 250 height 14
